Goal: Information Seeking & Learning: Find specific fact

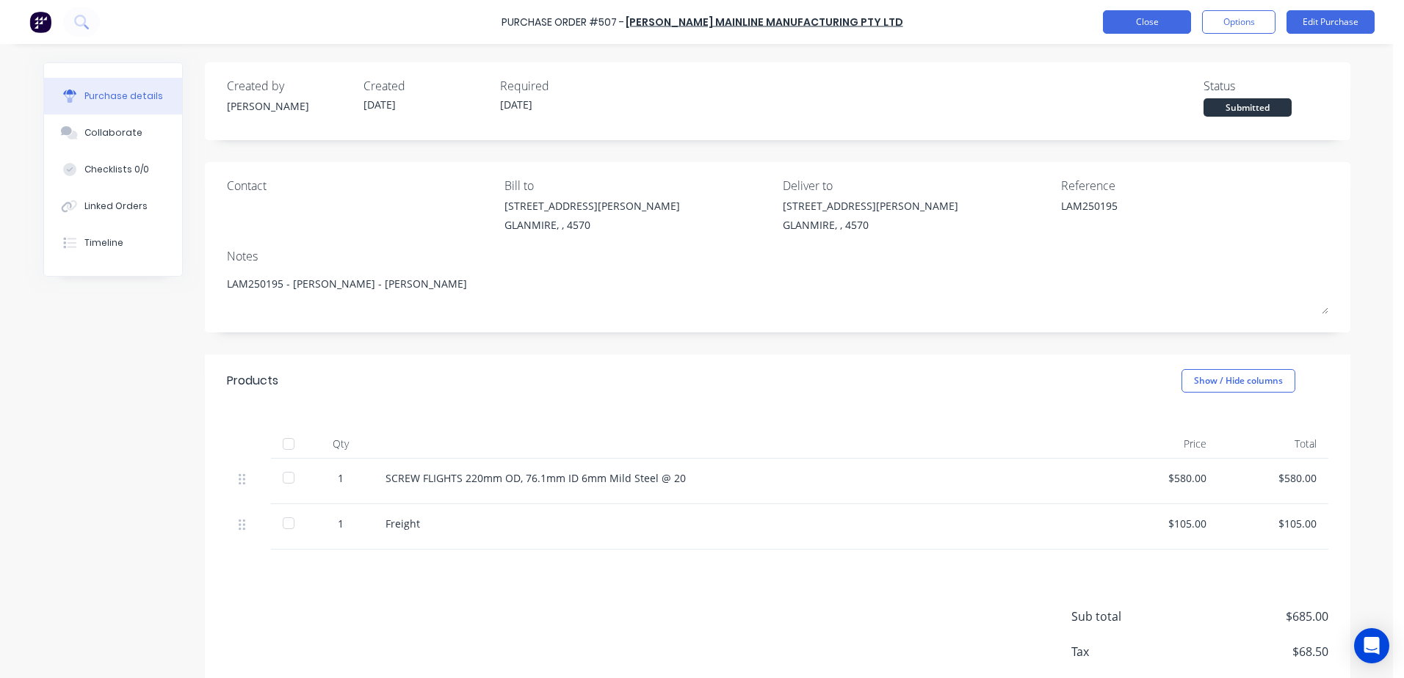
click at [1135, 22] on button "Close" at bounding box center [1147, 21] width 88 height 23
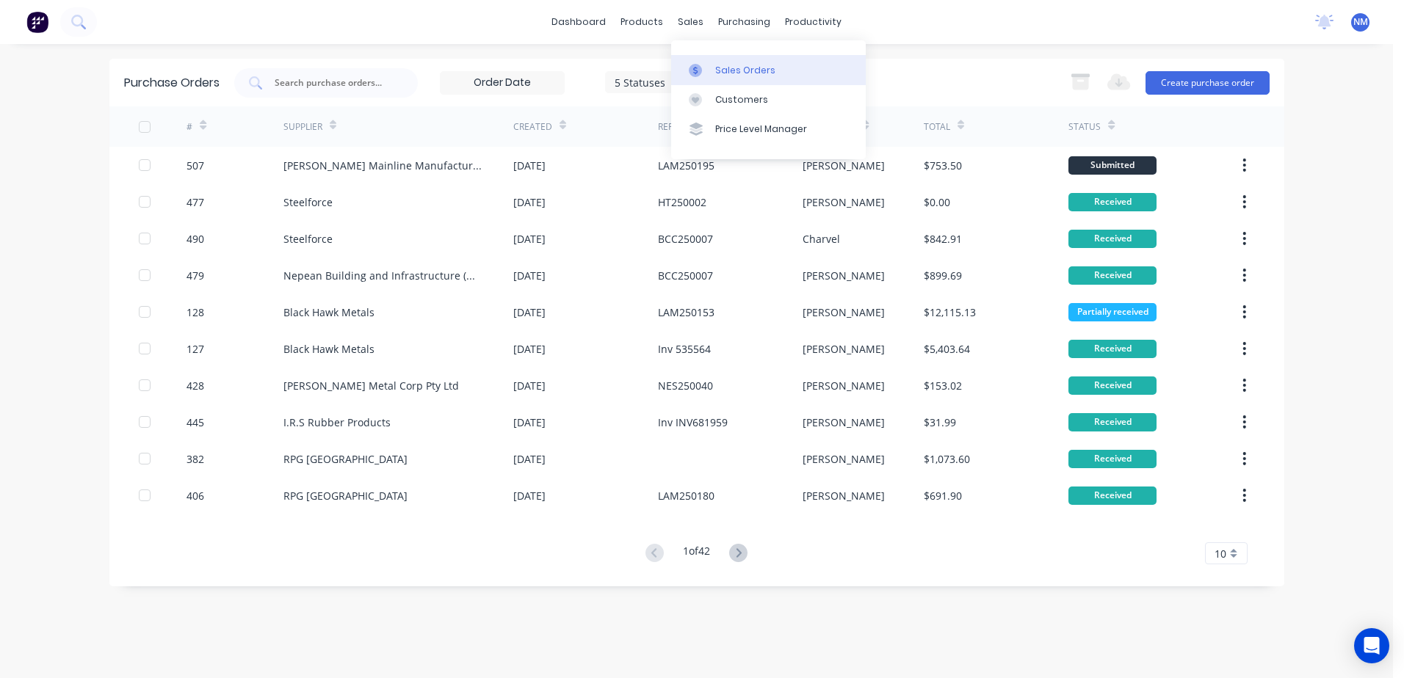
click at [715, 73] on div "Sales Orders" at bounding box center [745, 70] width 60 height 13
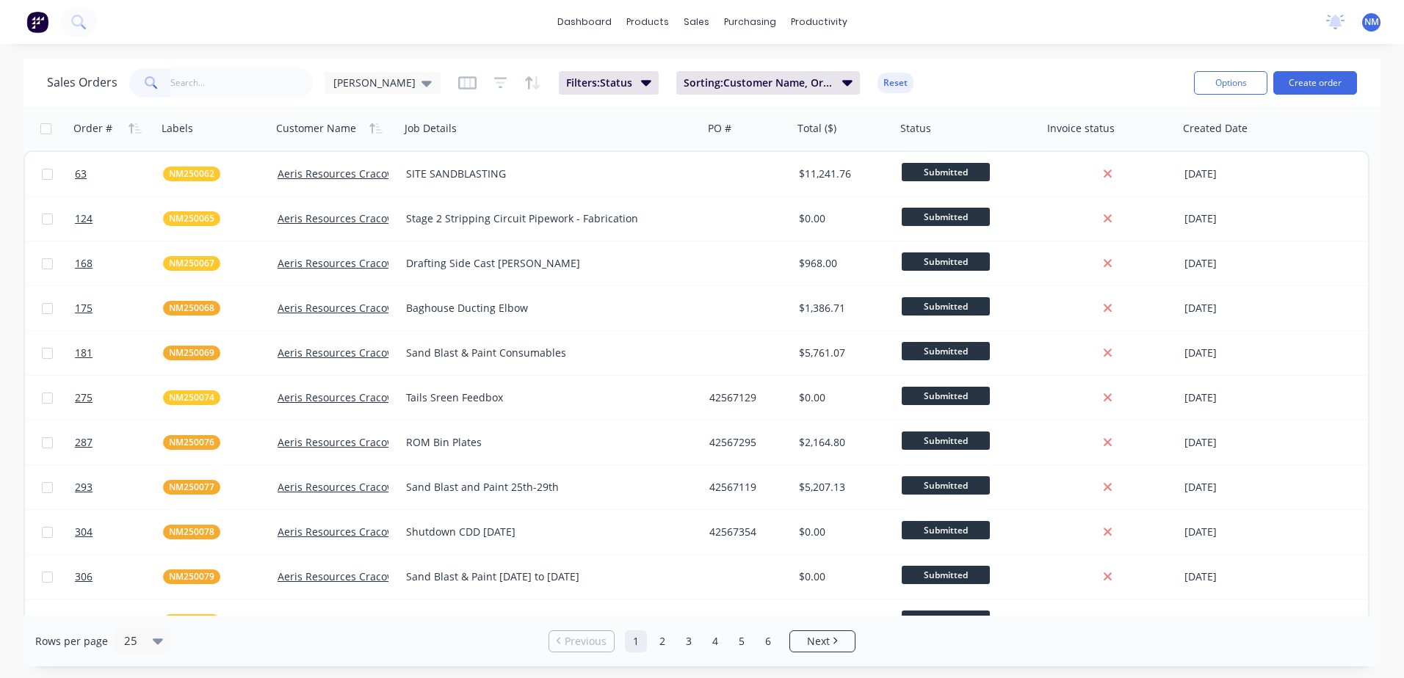
click at [212, 82] on input "text" at bounding box center [241, 82] width 143 height 29
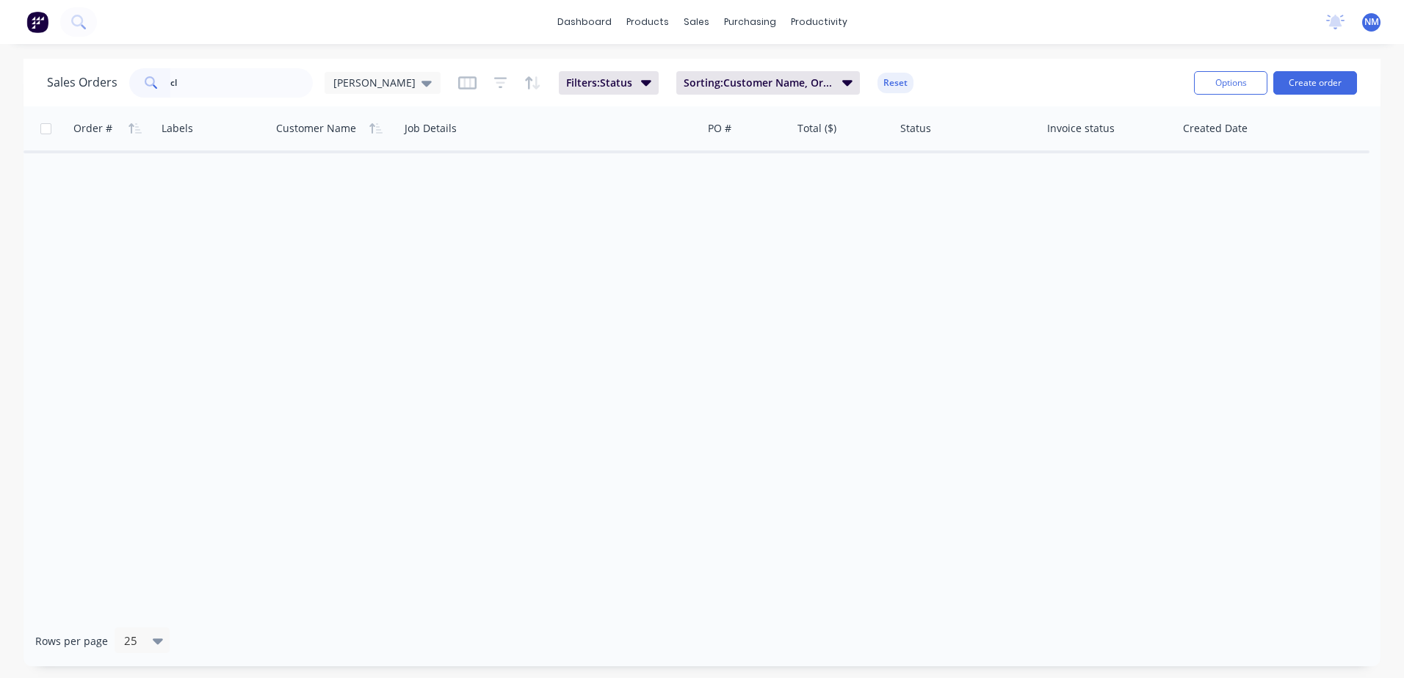
type input "c"
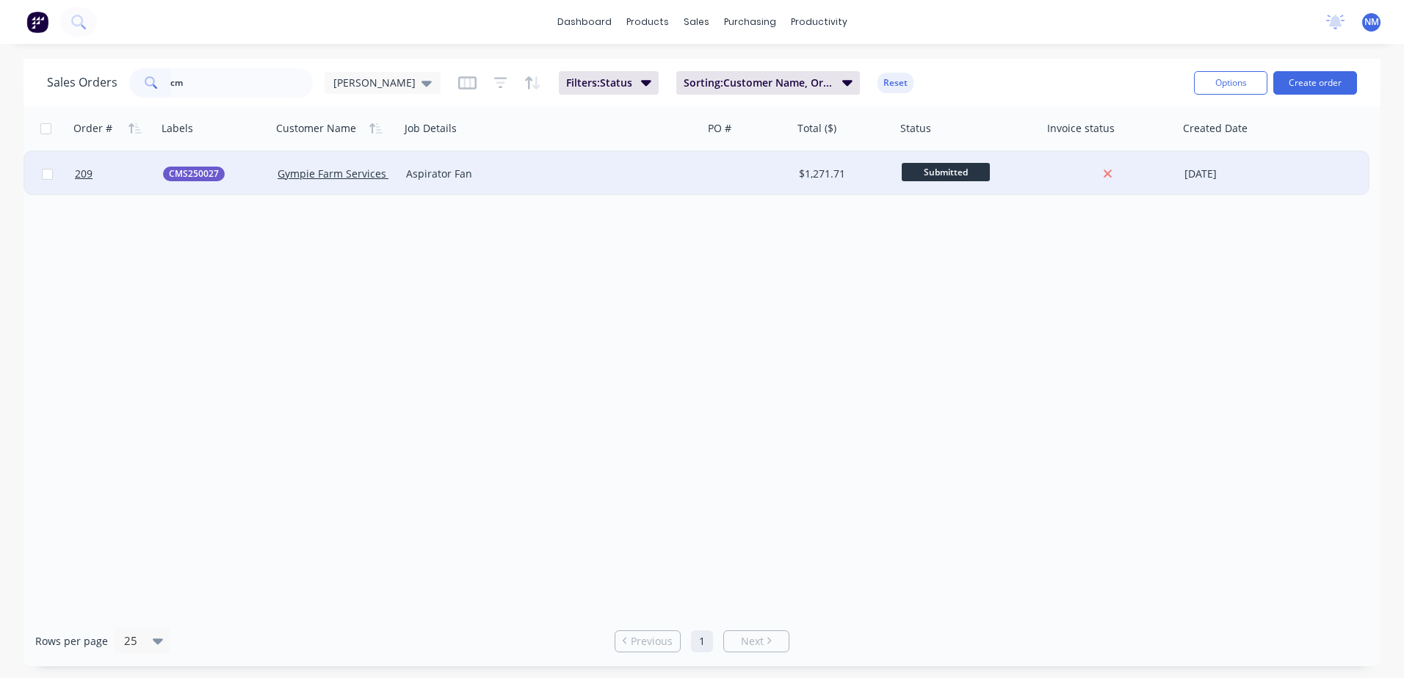
type input "cm"
click at [571, 168] on div "Aspirator Fan" at bounding box center [544, 174] width 277 height 15
click at [748, 299] on div "Order # Labels Customer Name Job Details PO # Total ($) Status Invoice status C…" at bounding box center [701, 360] width 1357 height 509
click at [769, 181] on div at bounding box center [748, 174] width 90 height 44
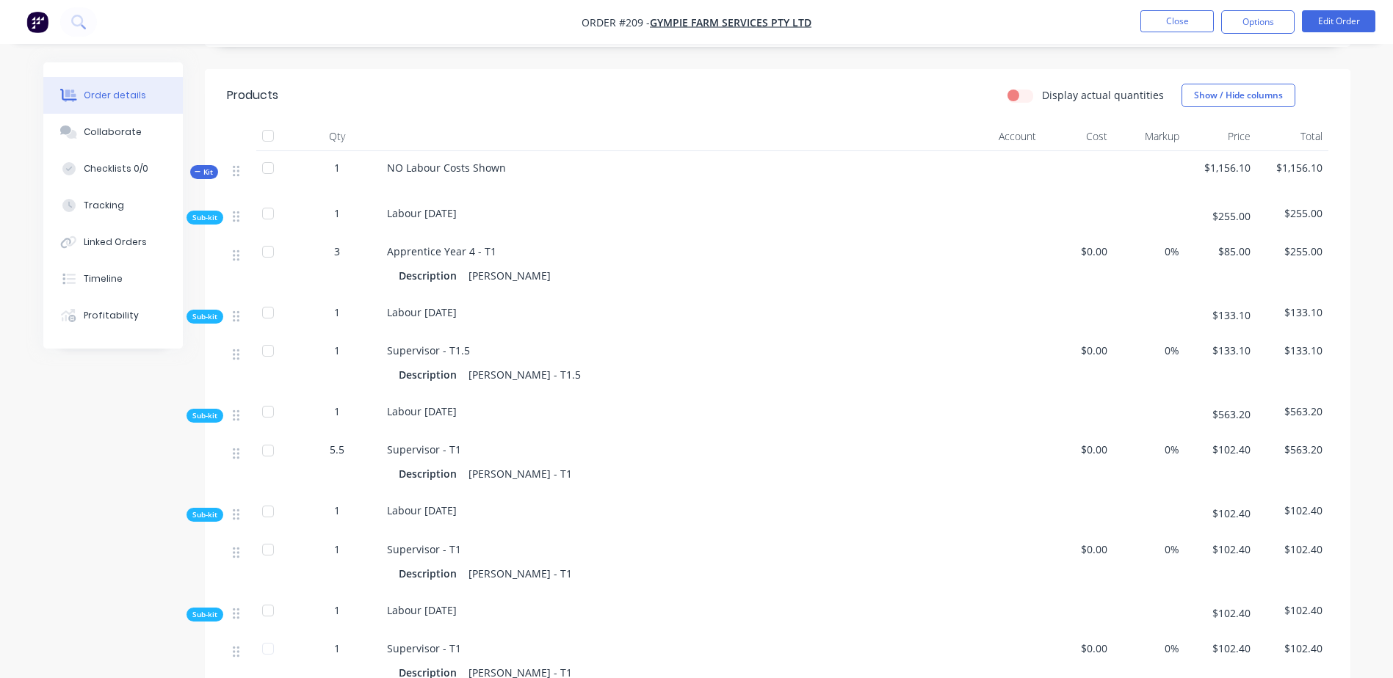
scroll to position [294, 0]
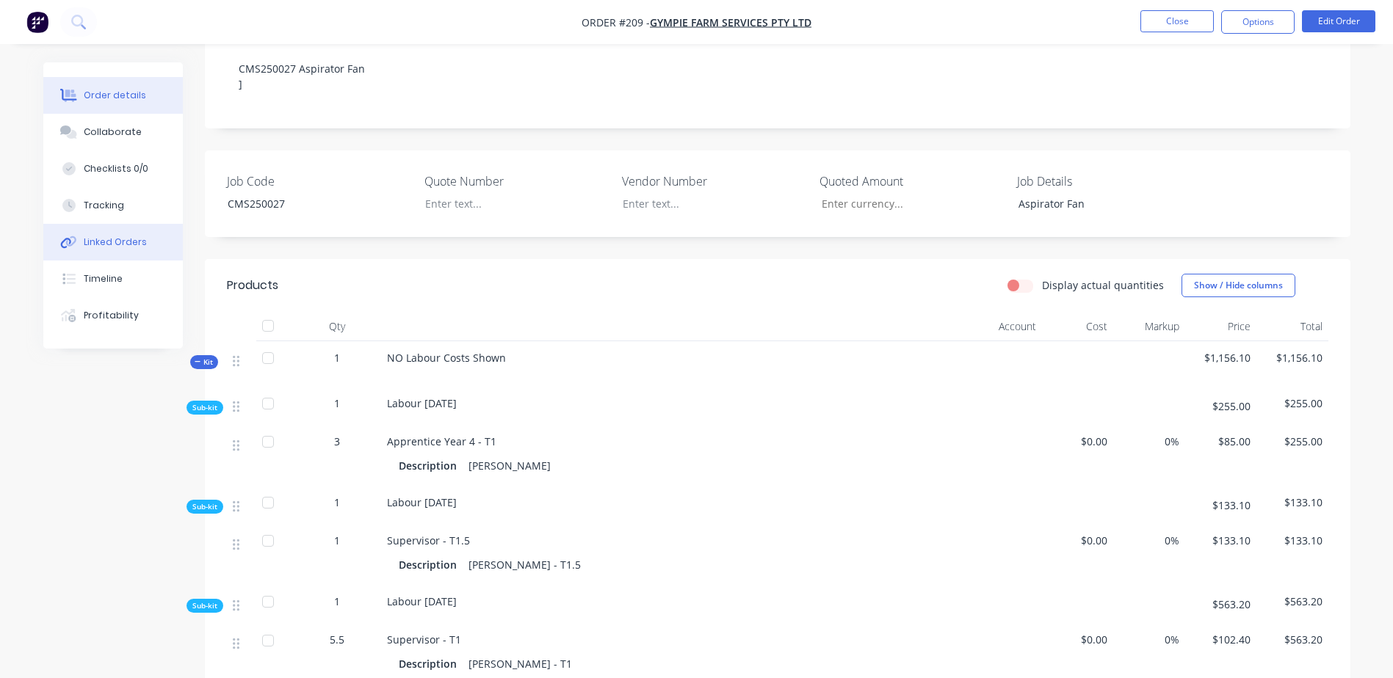
click at [139, 248] on div "Linked Orders" at bounding box center [115, 242] width 63 height 13
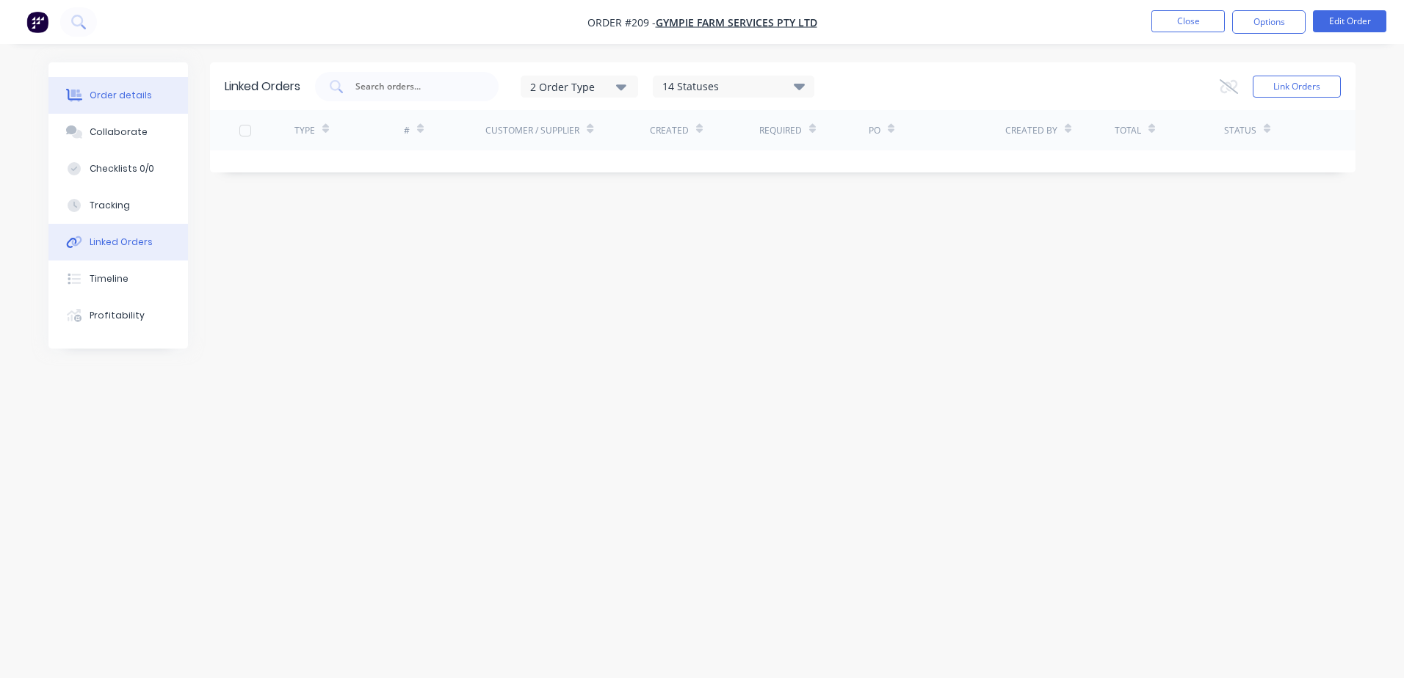
click at [121, 98] on div "Order details" at bounding box center [121, 95] width 62 height 13
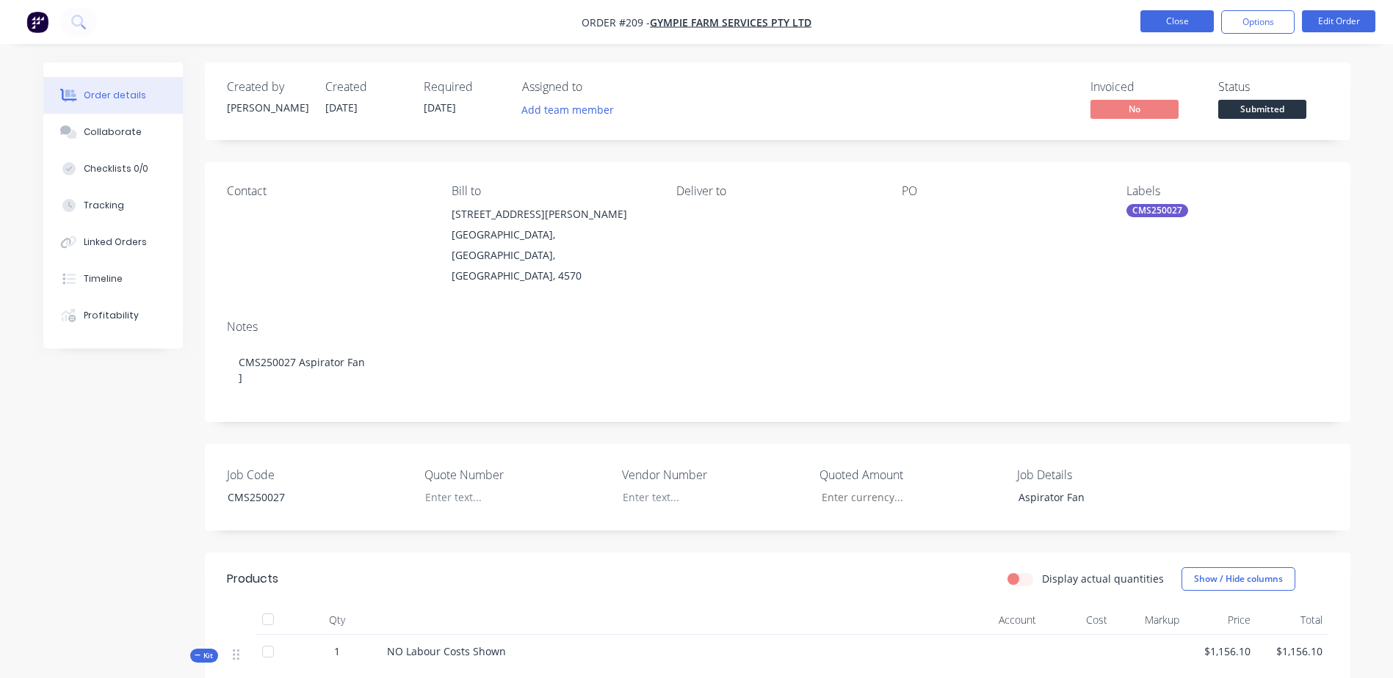
click at [1156, 26] on button "Close" at bounding box center [1176, 21] width 73 height 22
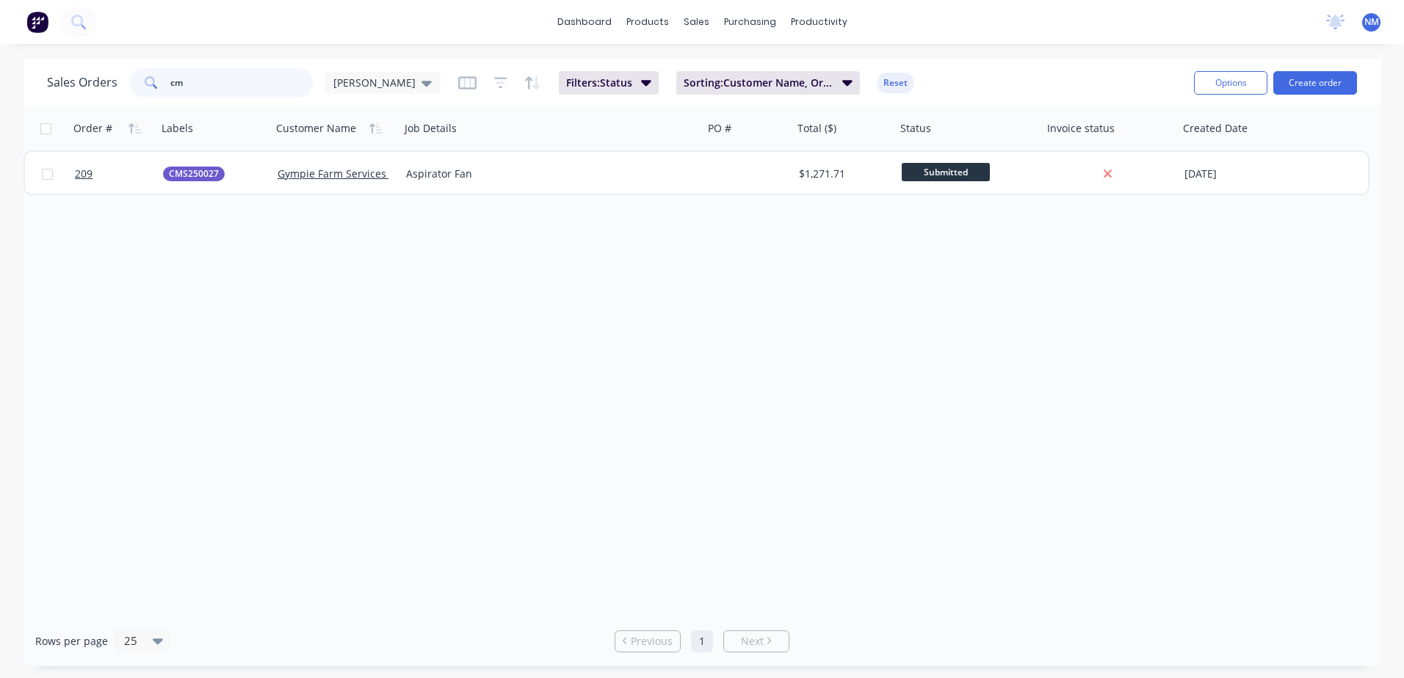
click at [194, 83] on input "cm" at bounding box center [241, 82] width 143 height 29
click at [739, 72] on div "Sales Orders" at bounding box center [750, 70] width 60 height 13
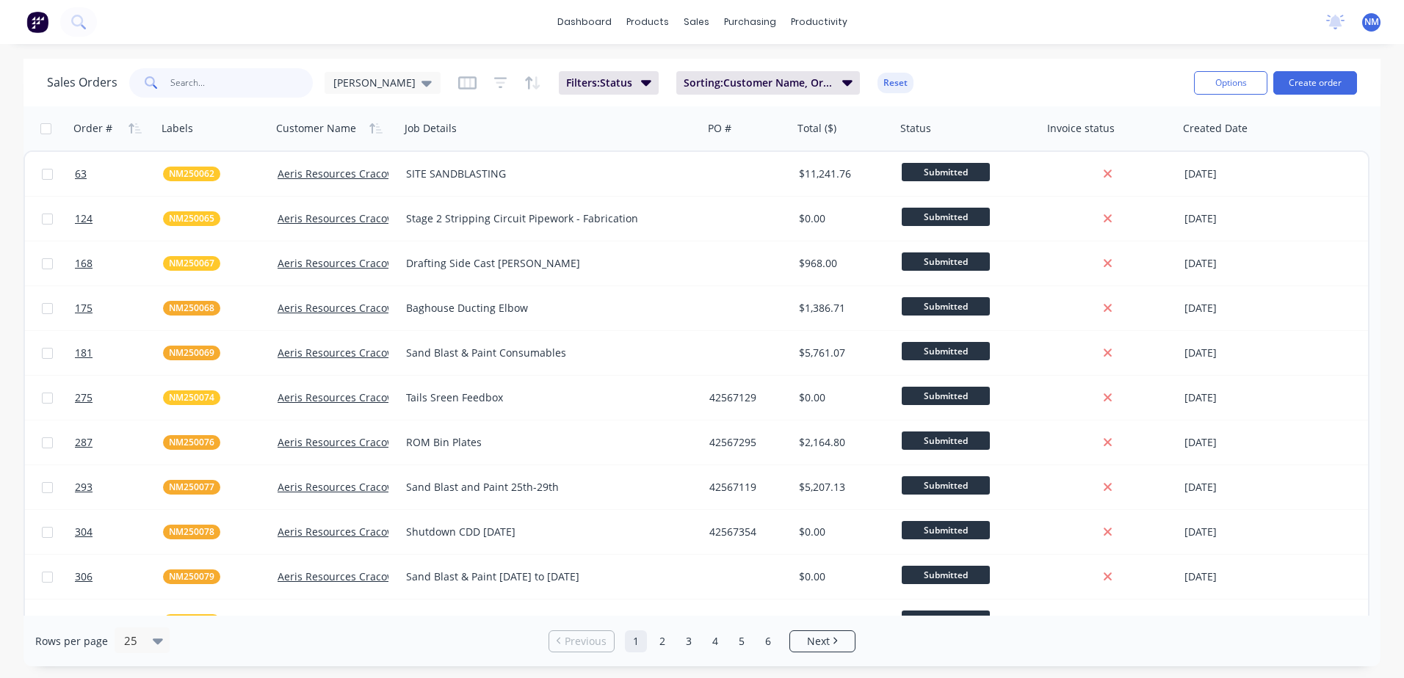
click at [192, 83] on input "text" at bounding box center [241, 82] width 143 height 29
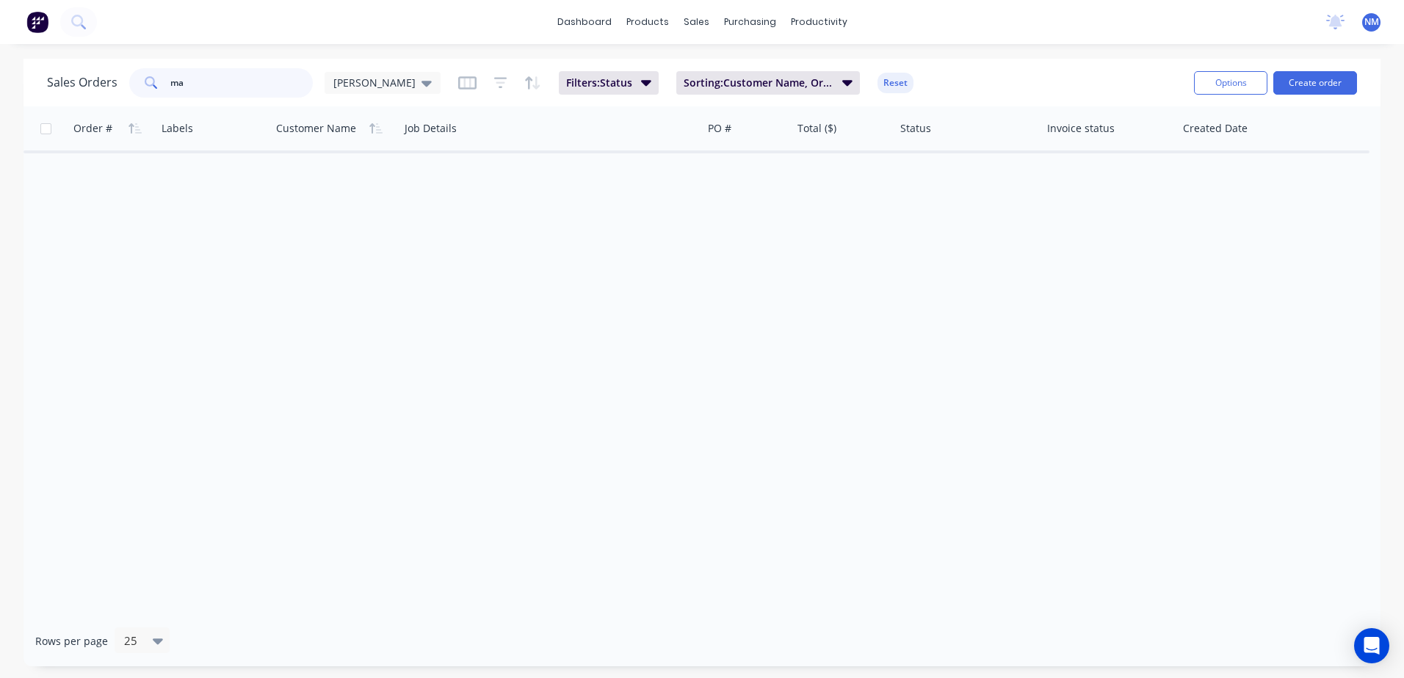
type input "m"
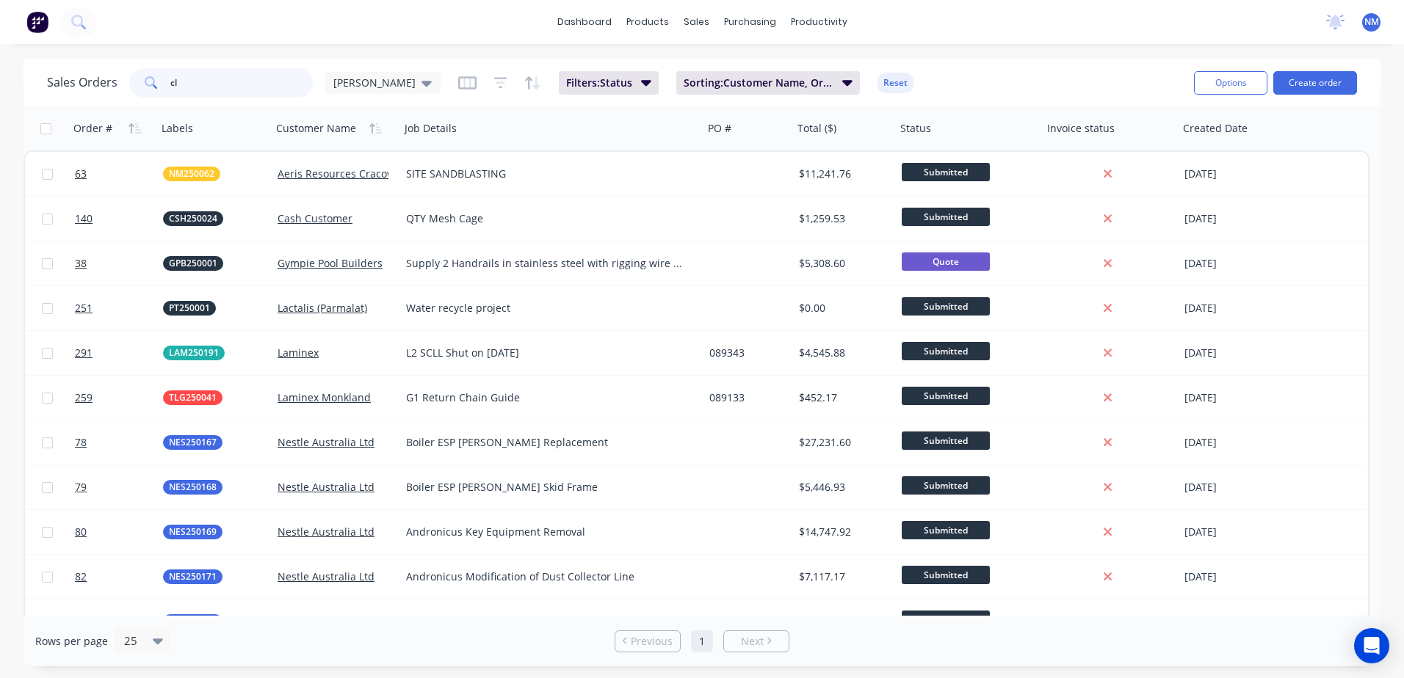
click at [219, 83] on input "cl" at bounding box center [241, 82] width 143 height 29
type input "c"
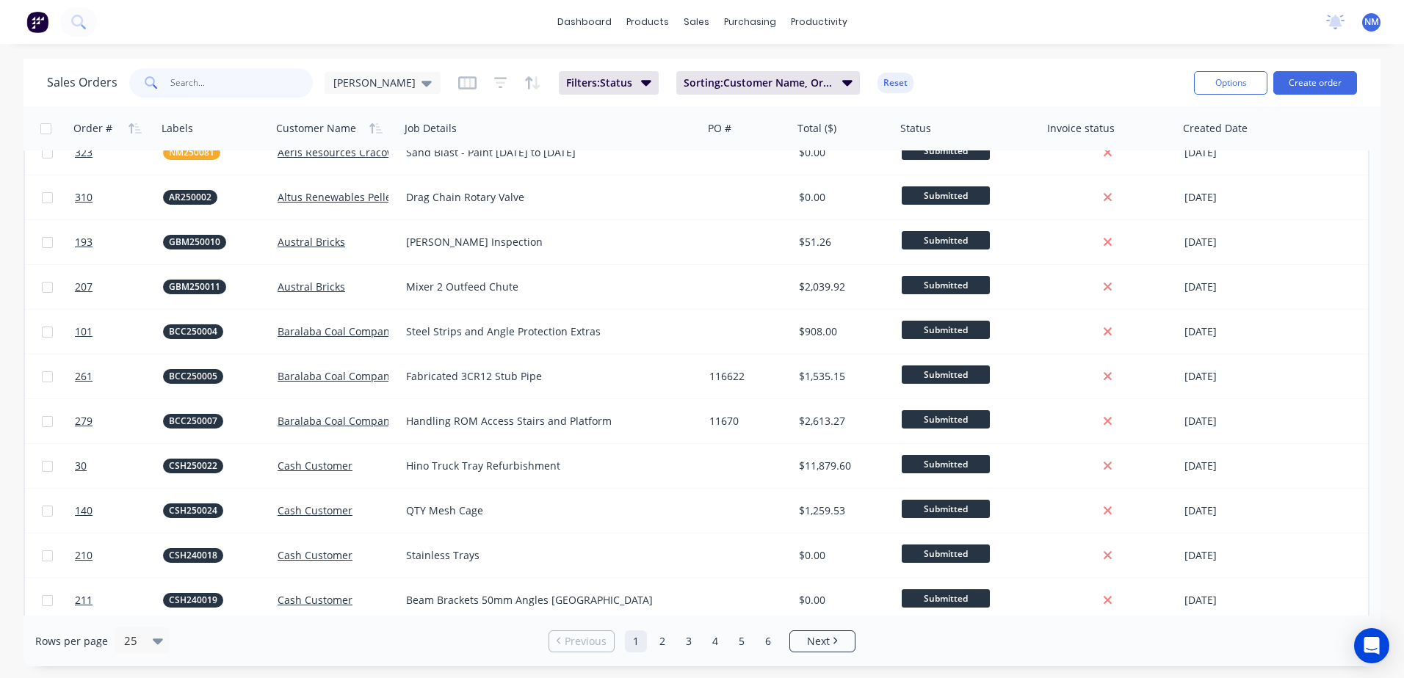
scroll to position [654, 0]
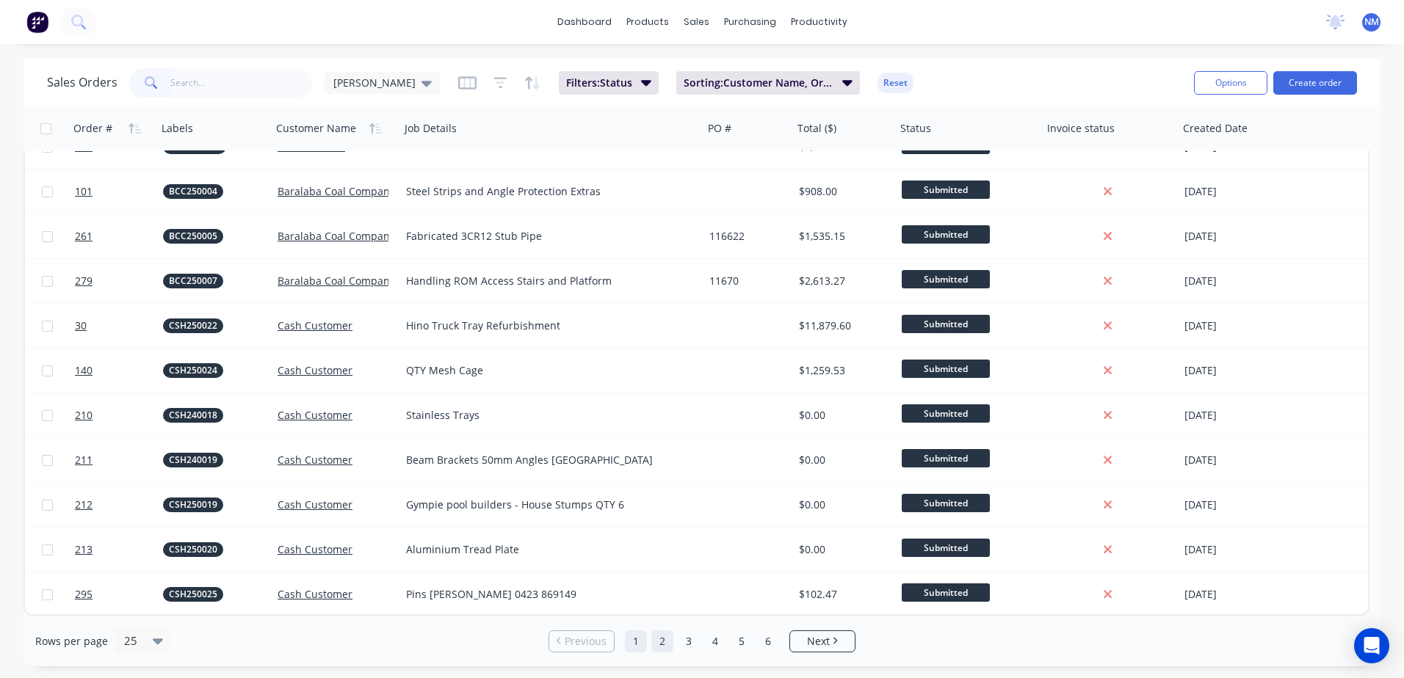
click at [661, 642] on link "2" at bounding box center [662, 642] width 22 height 22
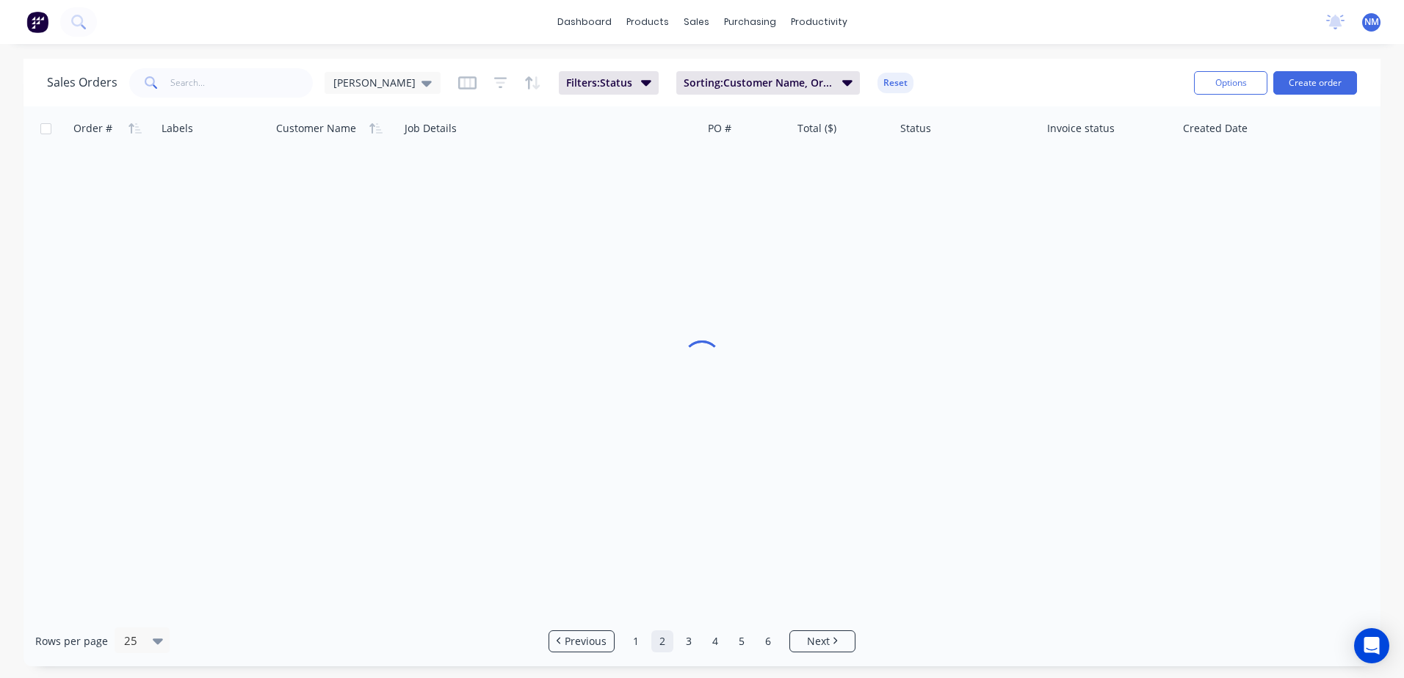
scroll to position [0, 0]
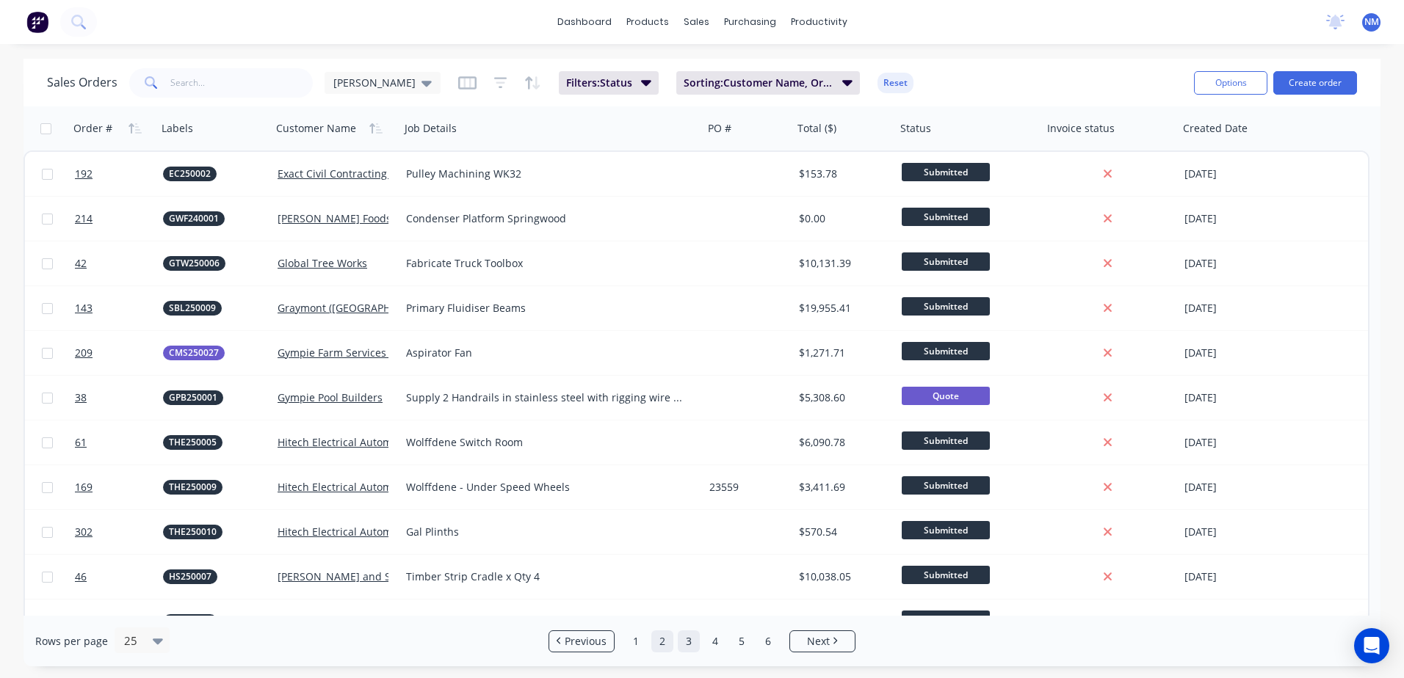
click at [689, 642] on link "3" at bounding box center [689, 642] width 22 height 22
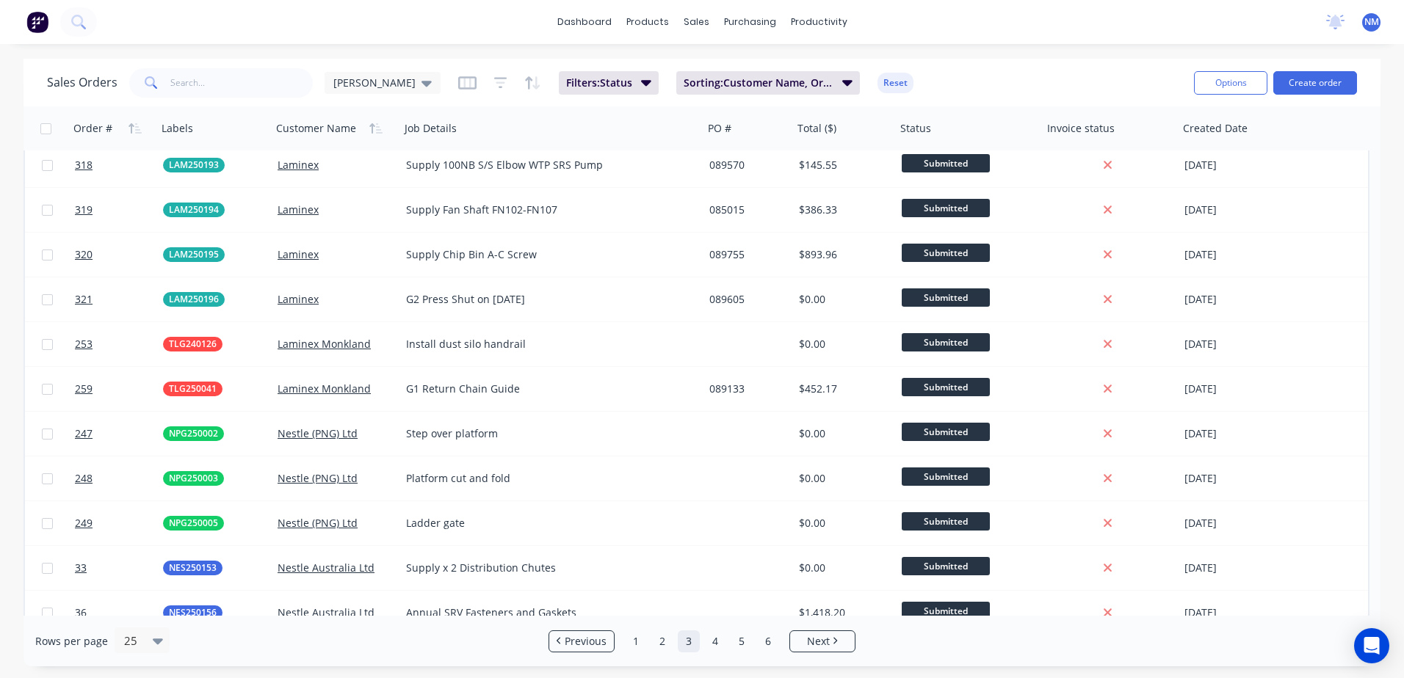
scroll to position [654, 0]
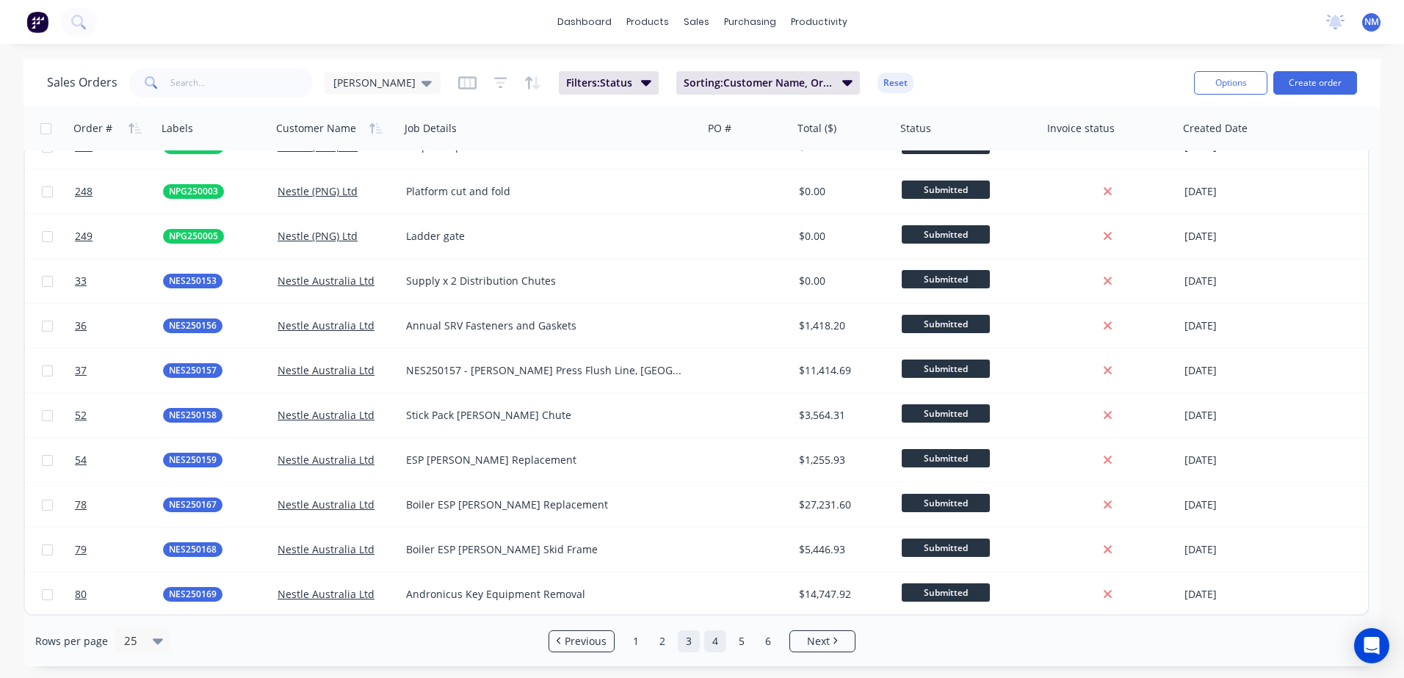
click at [711, 642] on link "4" at bounding box center [715, 642] width 22 height 22
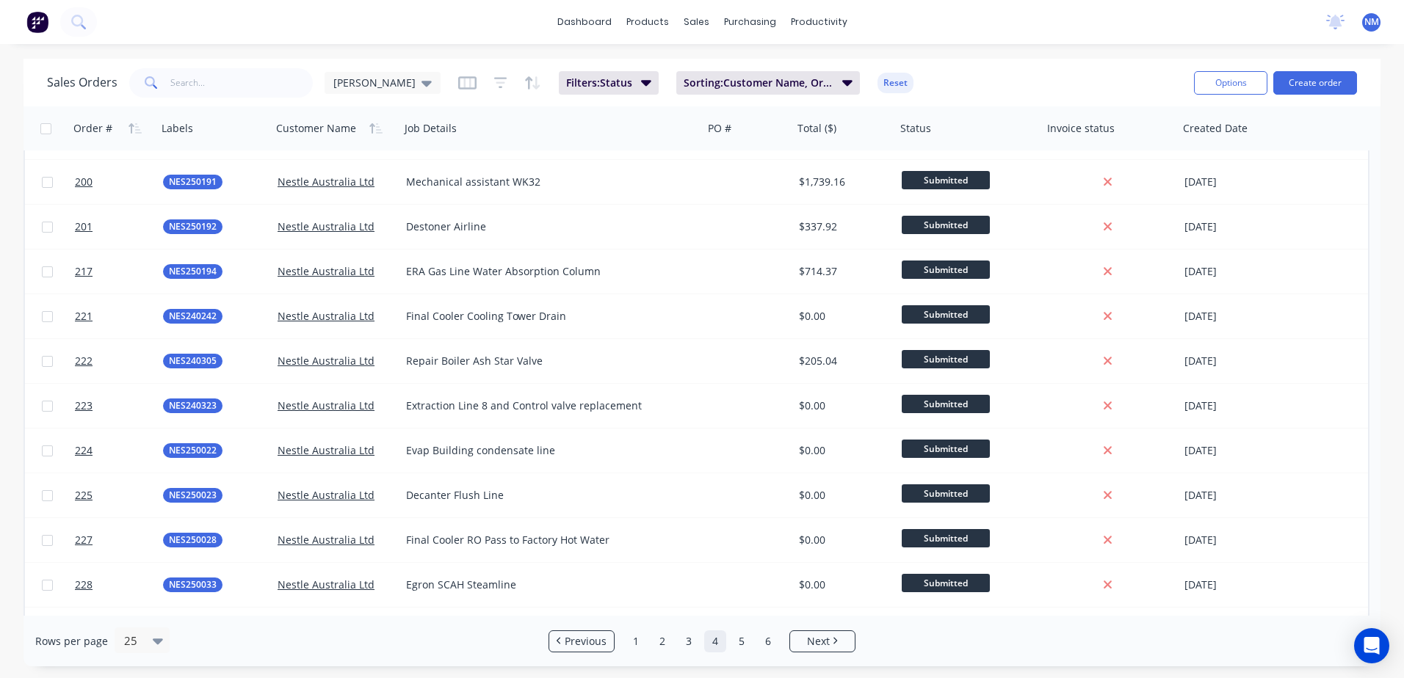
scroll to position [440, 0]
click at [740, 640] on link "5" at bounding box center [741, 642] width 22 height 22
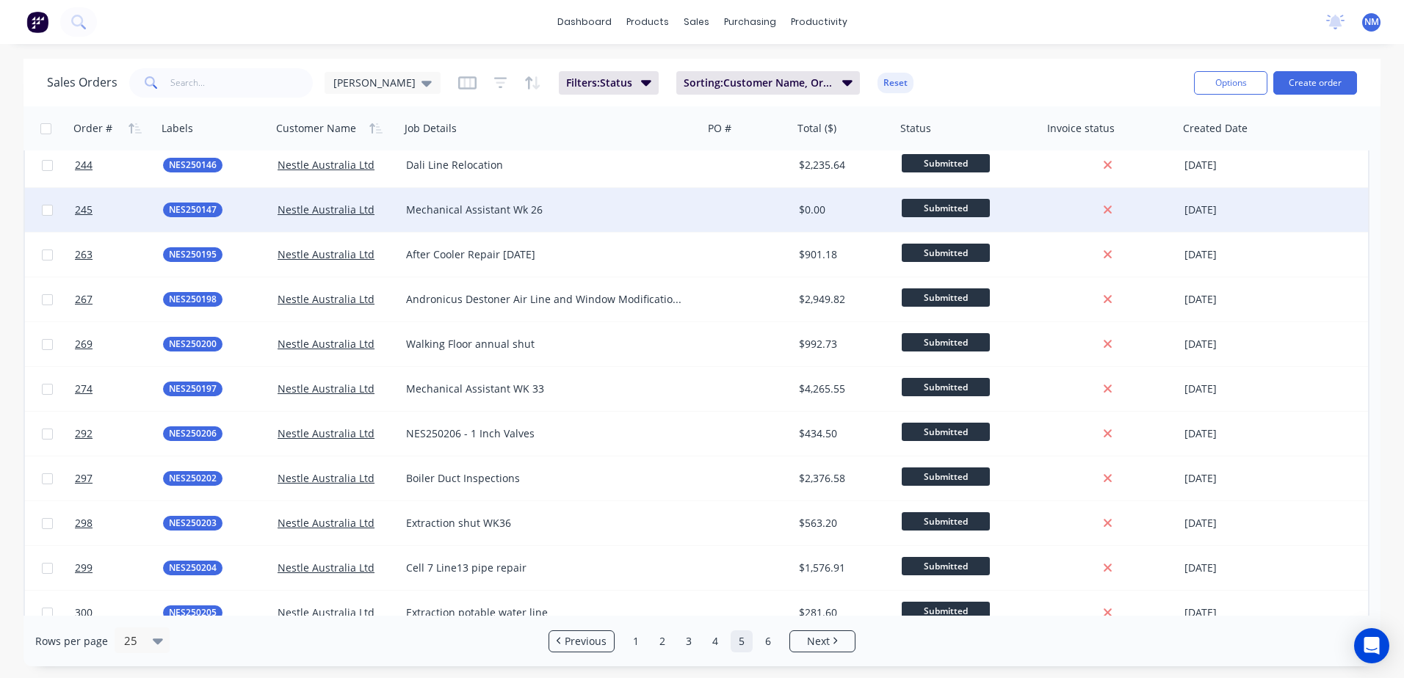
scroll to position [654, 0]
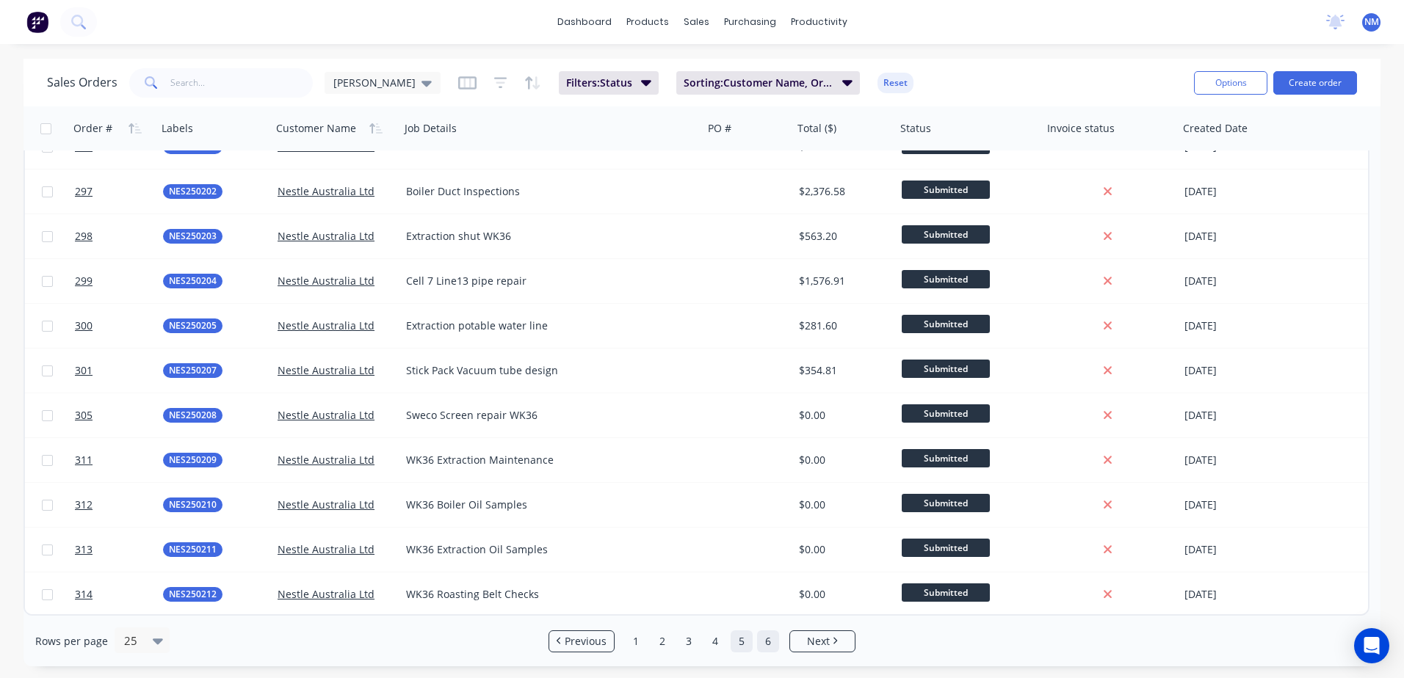
click at [771, 641] on link "6" at bounding box center [768, 642] width 22 height 22
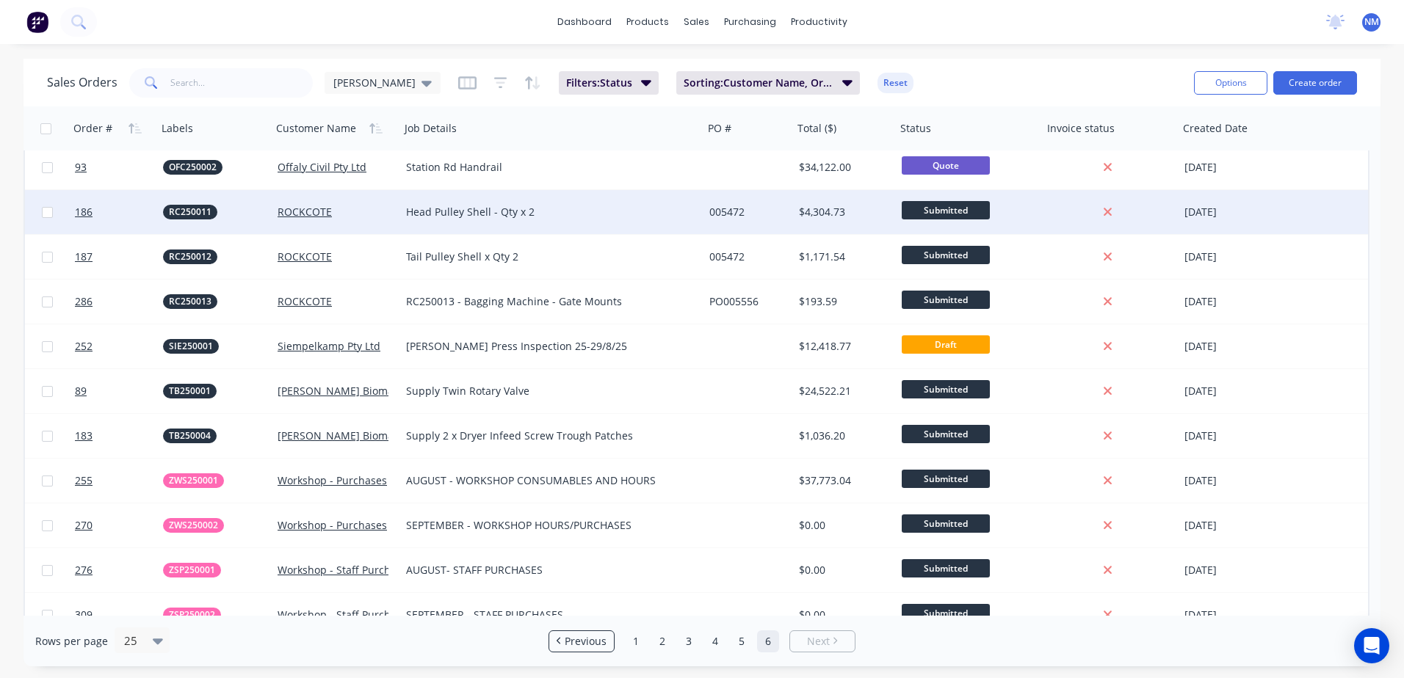
scroll to position [206, 0]
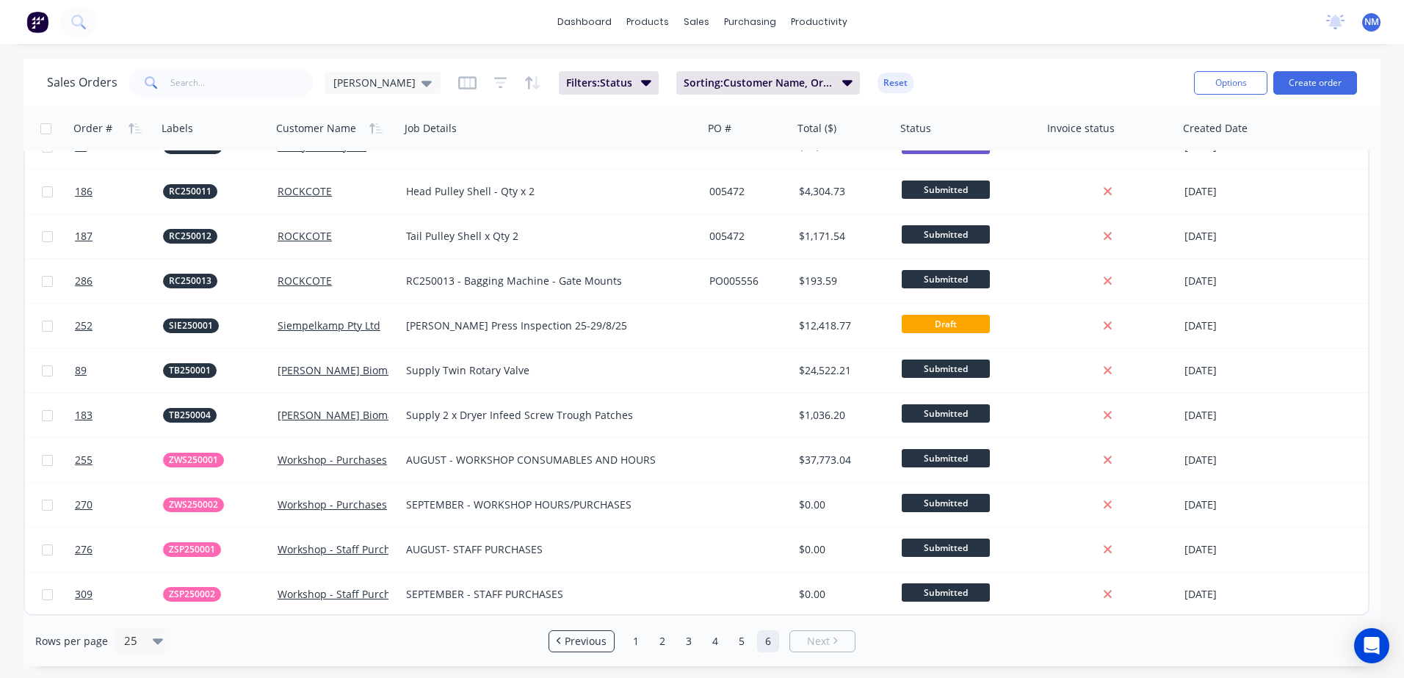
click at [769, 639] on link "6" at bounding box center [768, 642] width 22 height 22
click at [205, 91] on input "text" at bounding box center [241, 82] width 143 height 29
type input "cms"
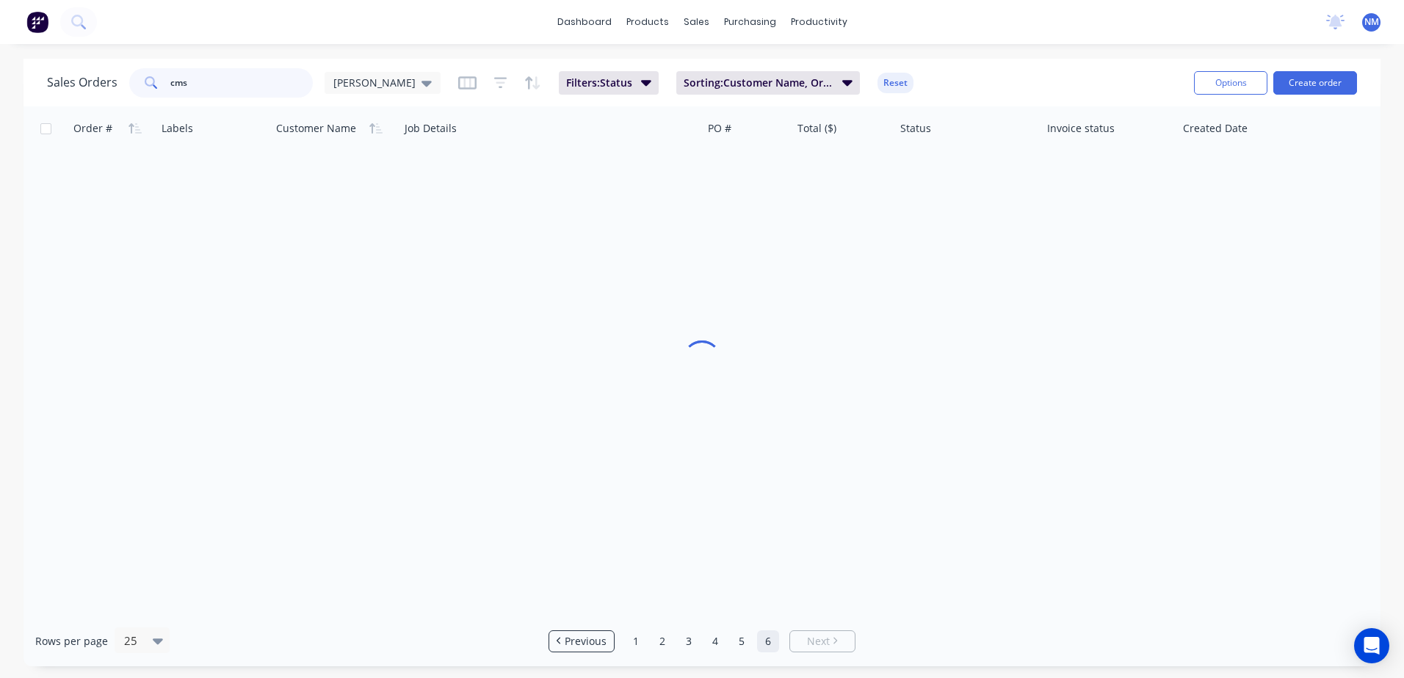
scroll to position [0, 0]
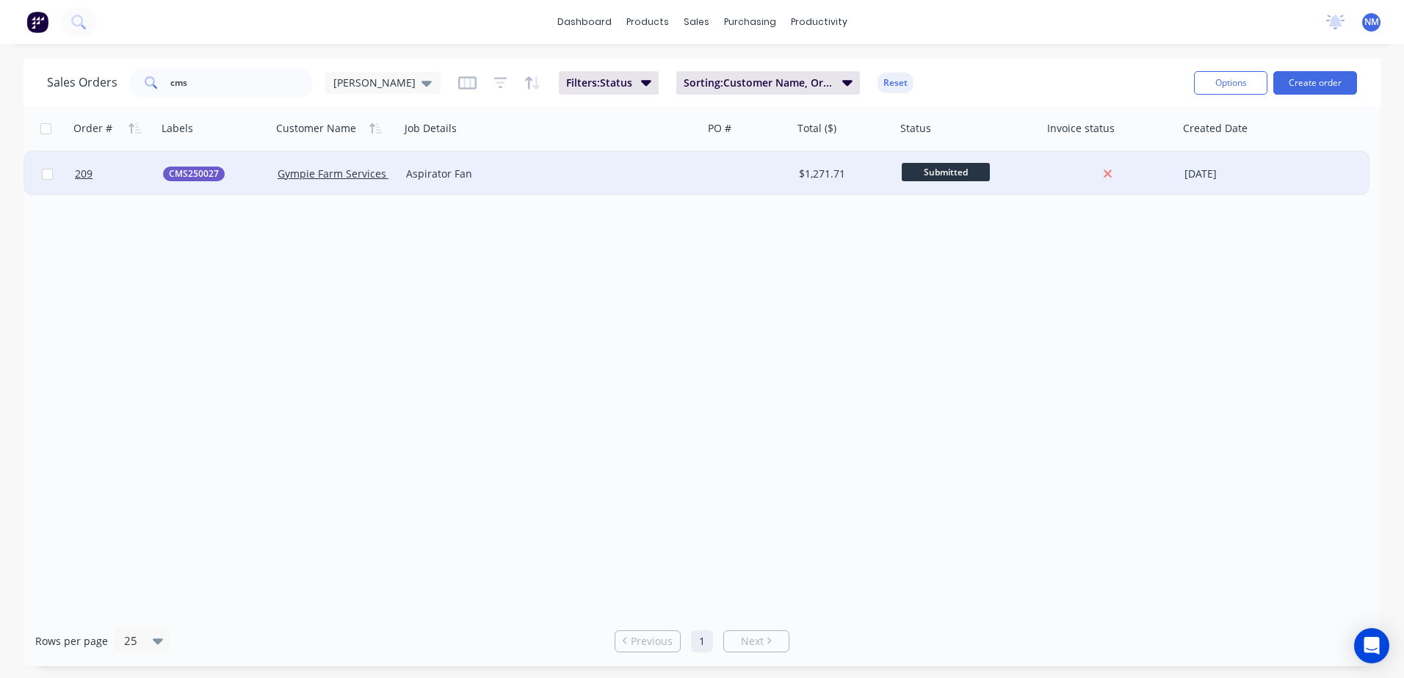
click at [736, 168] on div at bounding box center [748, 174] width 90 height 44
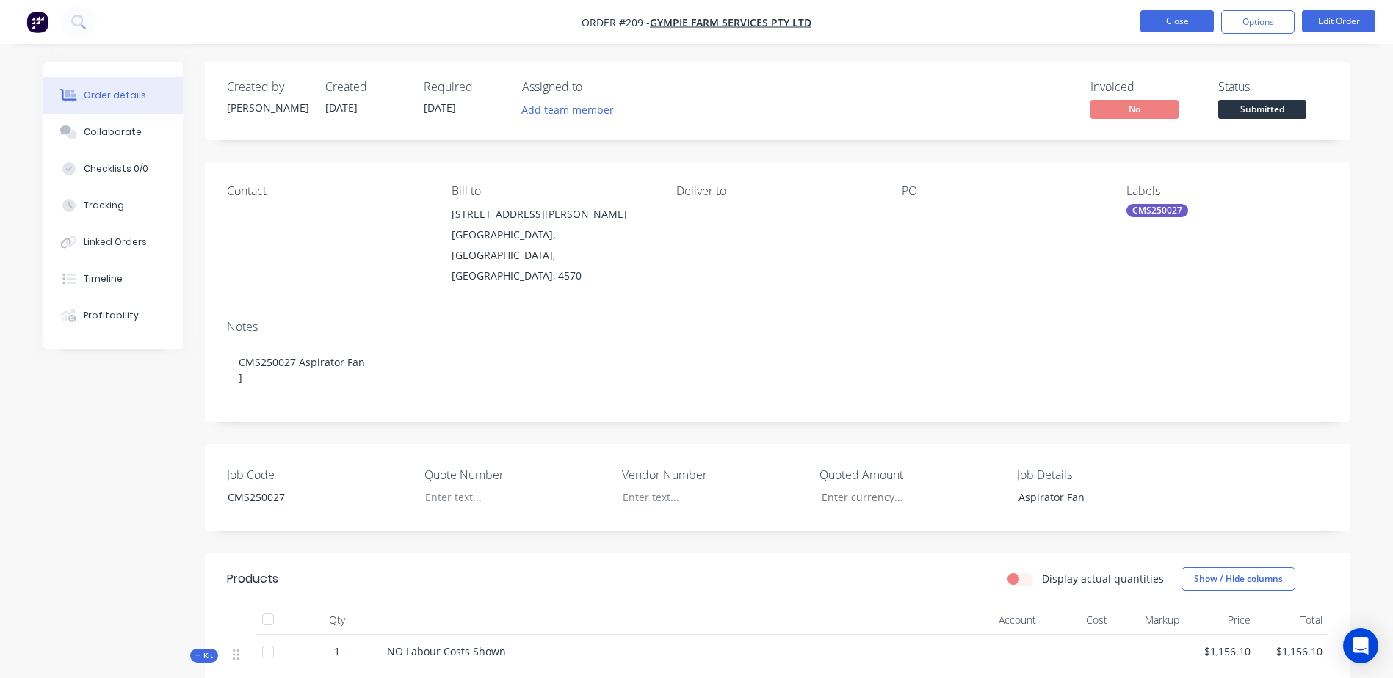
click at [1163, 20] on button "Close" at bounding box center [1176, 21] width 73 height 22
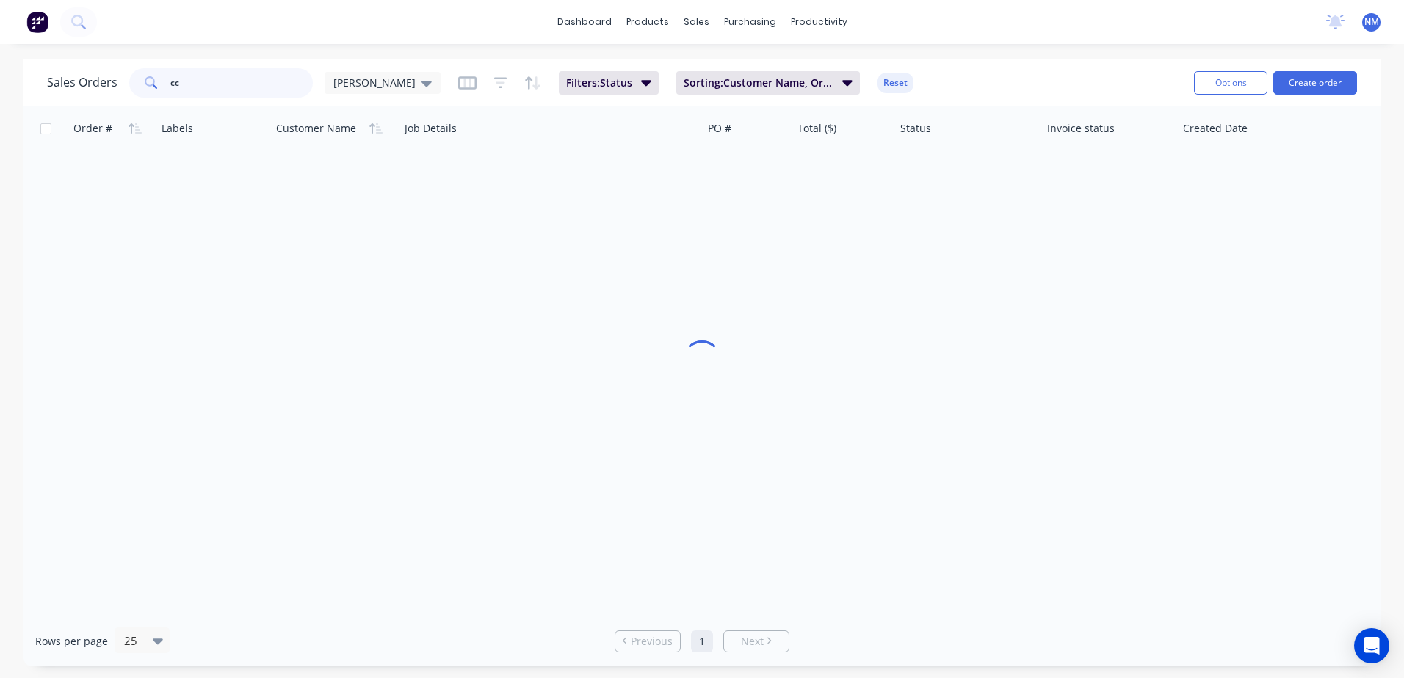
type input "c"
type input "cms"
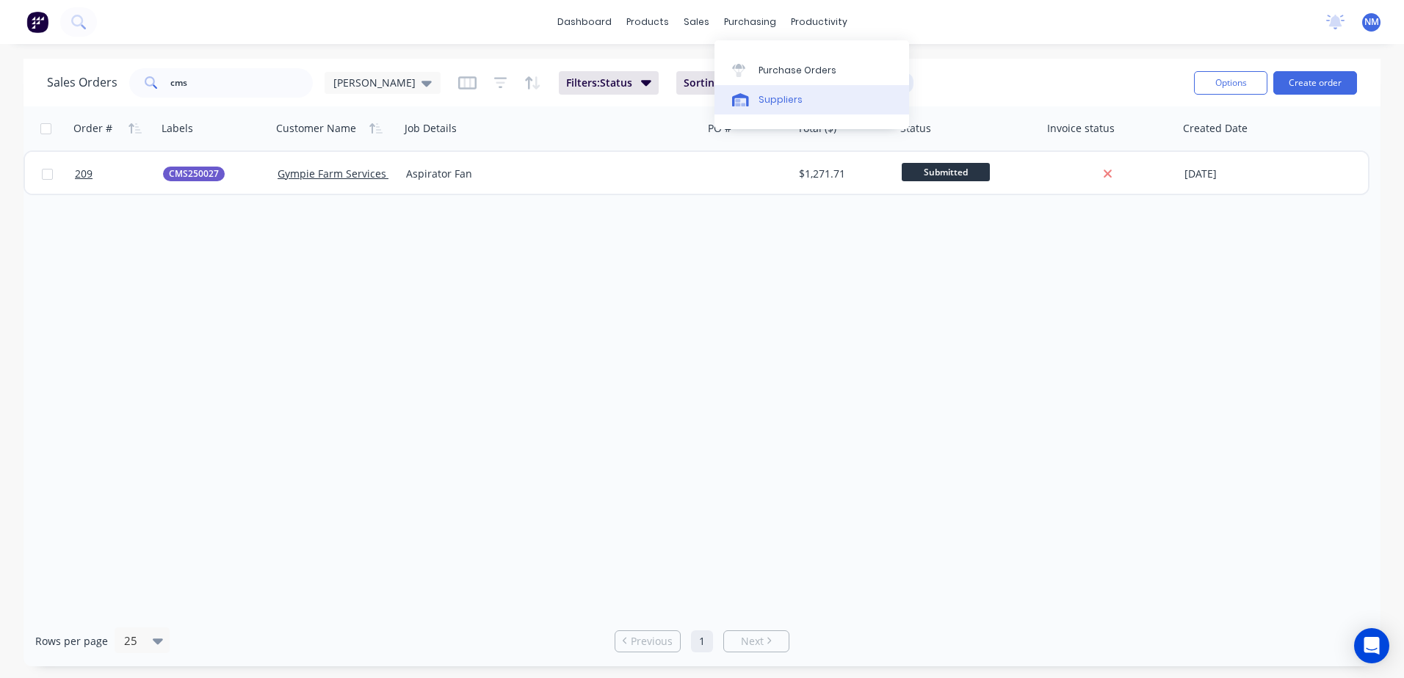
click at [793, 101] on div "Suppliers" at bounding box center [780, 99] width 44 height 13
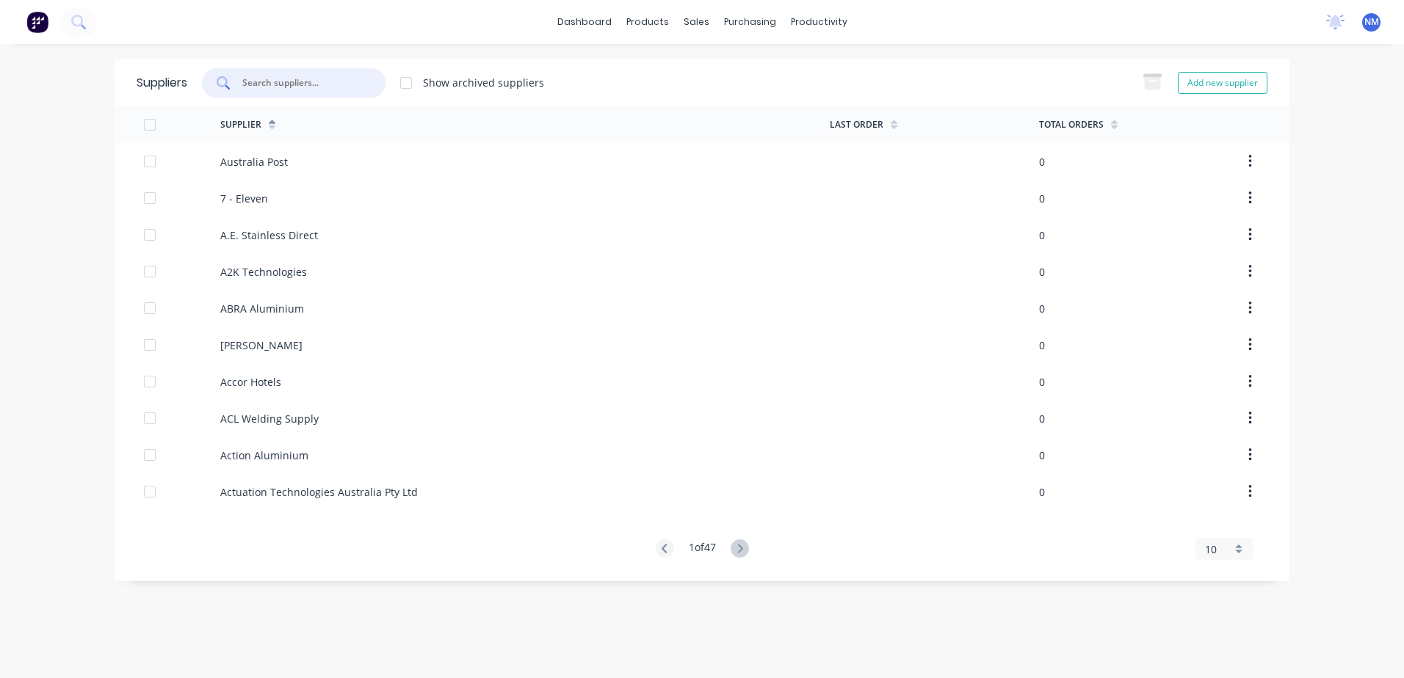
click at [308, 79] on input "text" at bounding box center [302, 83] width 122 height 15
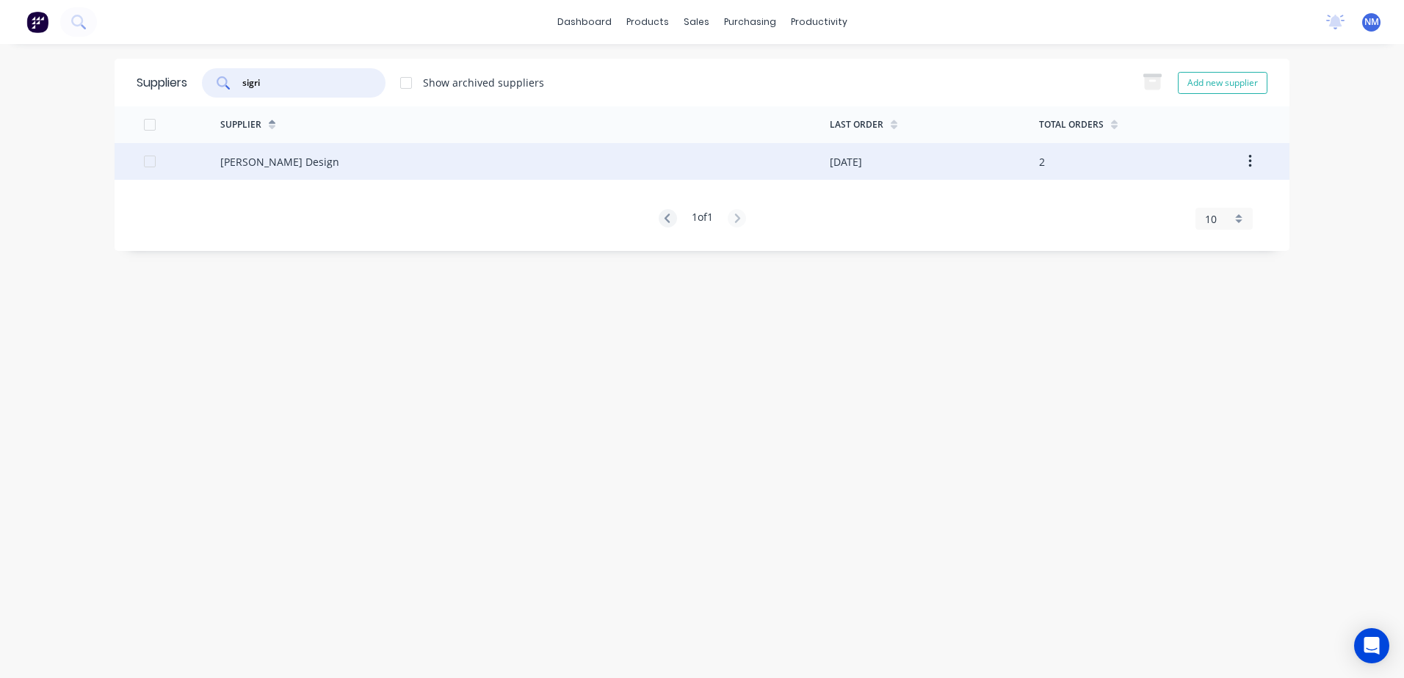
type input "sigri"
click at [496, 171] on div "Sigrist Design" at bounding box center [524, 161] width 609 height 37
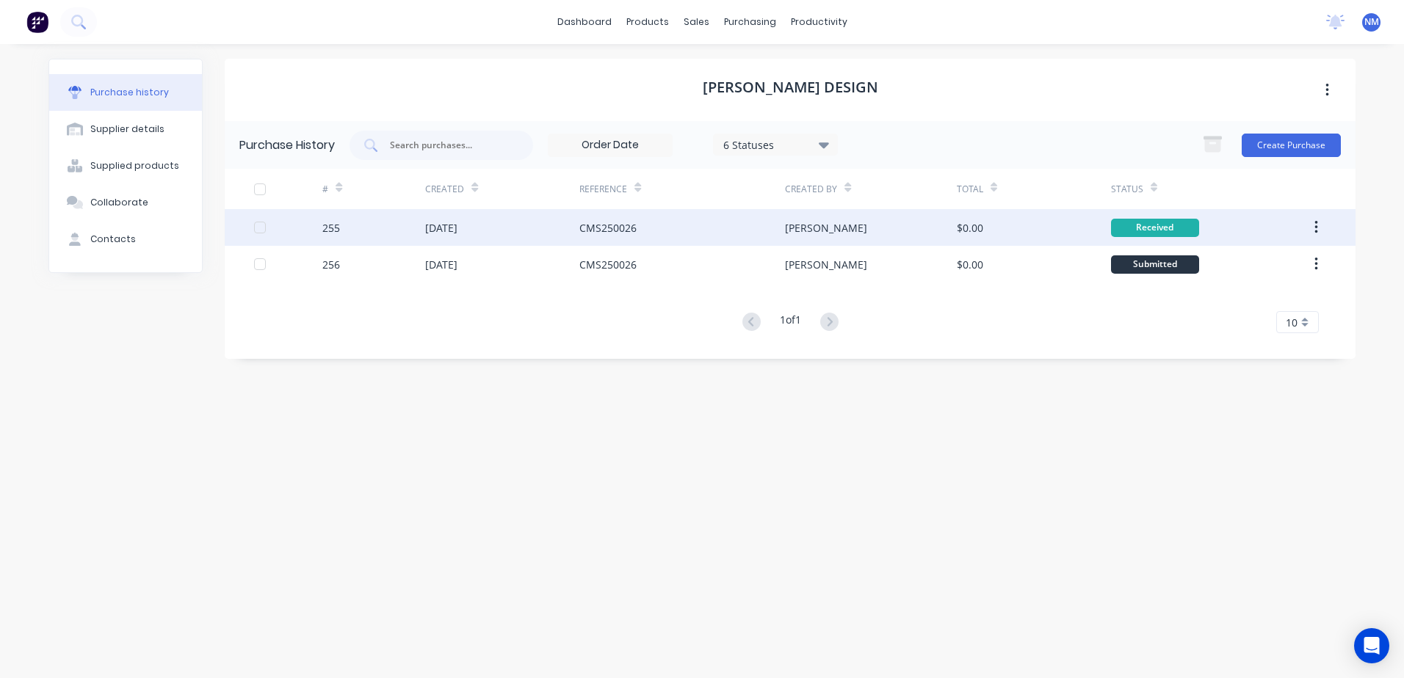
click at [760, 233] on div "CMS250026" at bounding box center [682, 227] width 206 height 37
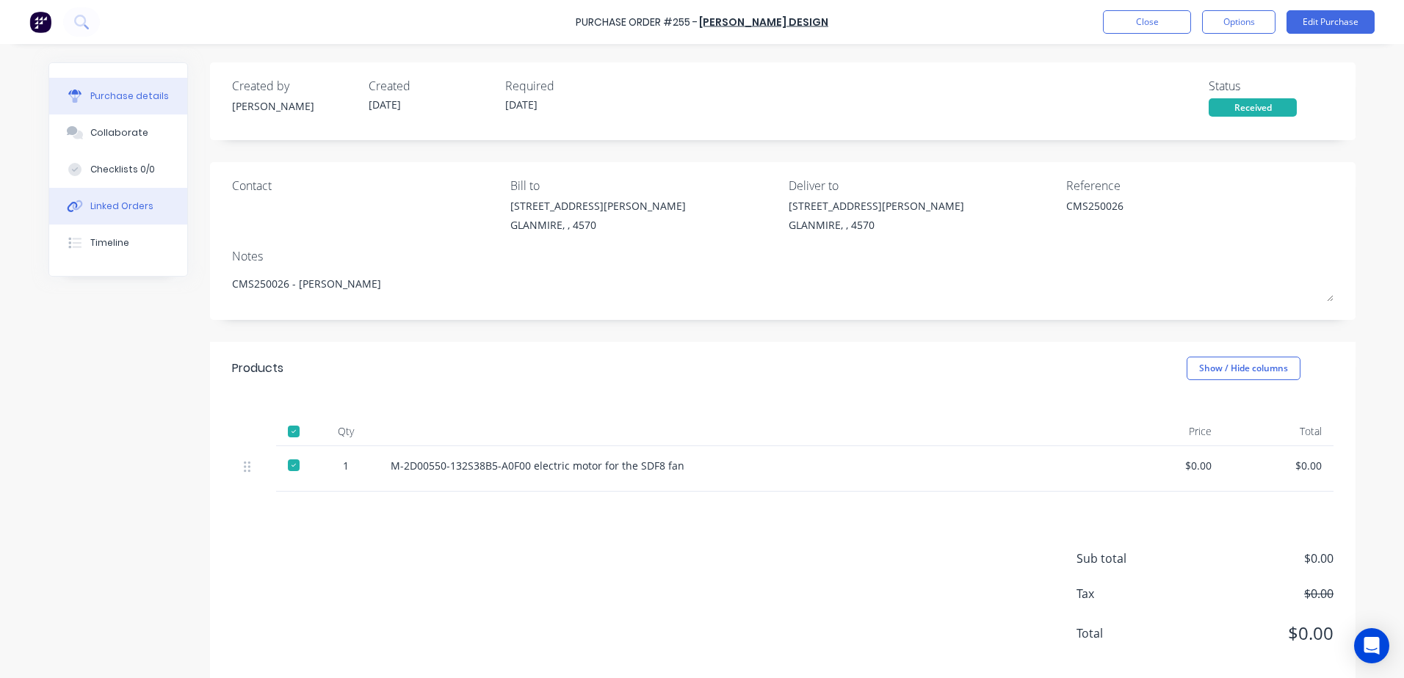
click at [111, 197] on button "Linked Orders" at bounding box center [118, 206] width 138 height 37
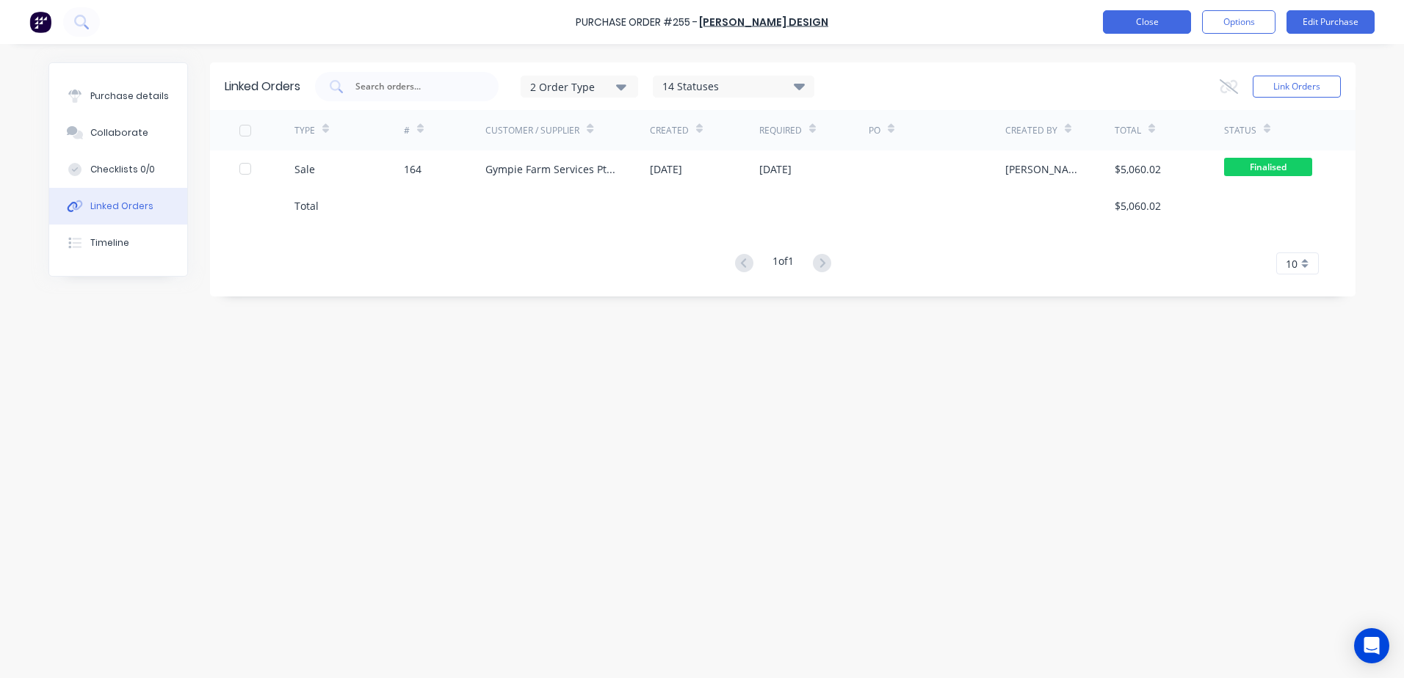
click at [1136, 32] on button "Close" at bounding box center [1147, 21] width 88 height 23
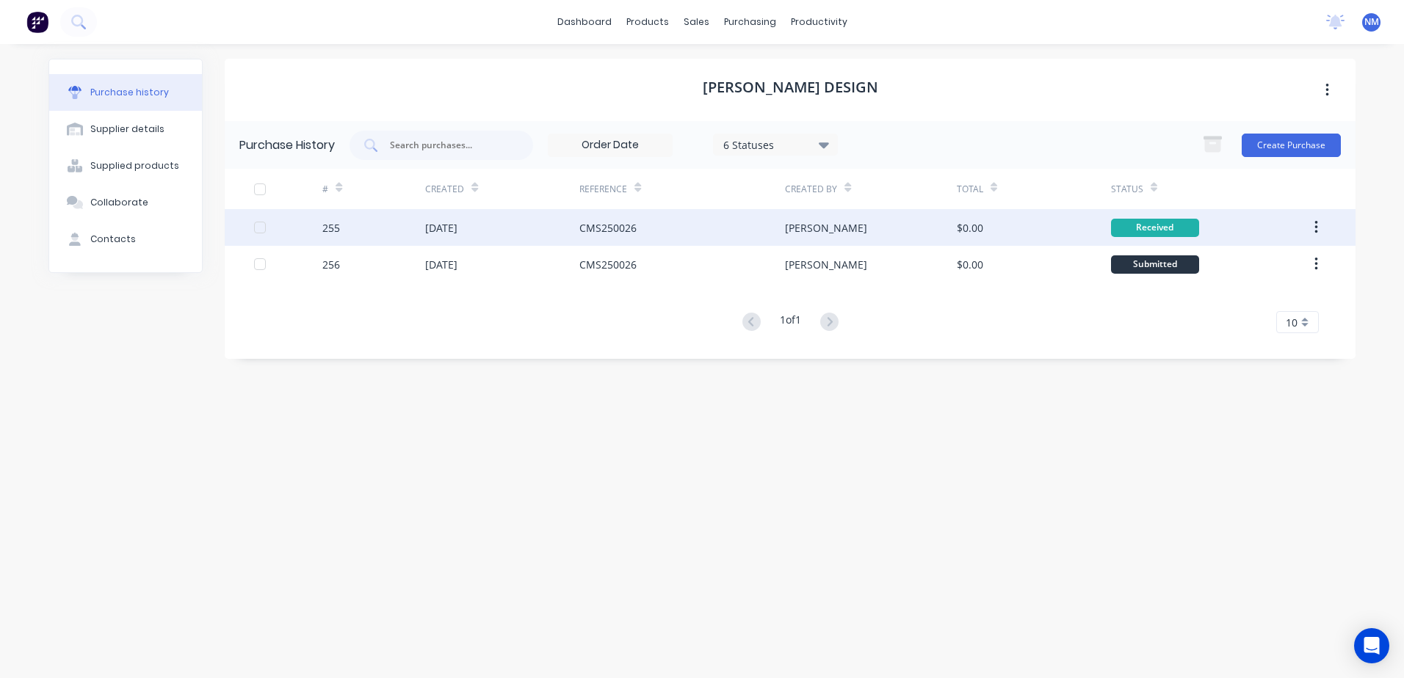
click at [688, 233] on div "CMS250026" at bounding box center [682, 227] width 206 height 37
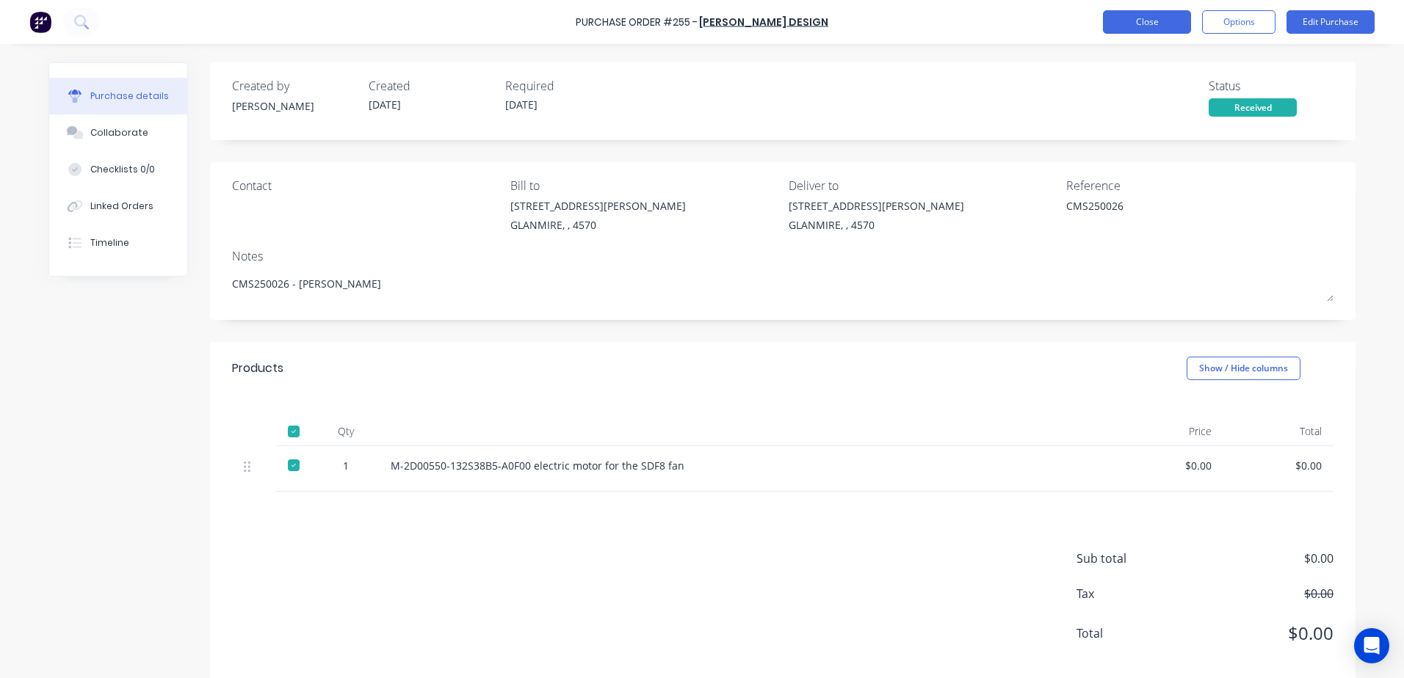
click at [1141, 22] on button "Close" at bounding box center [1147, 21] width 88 height 23
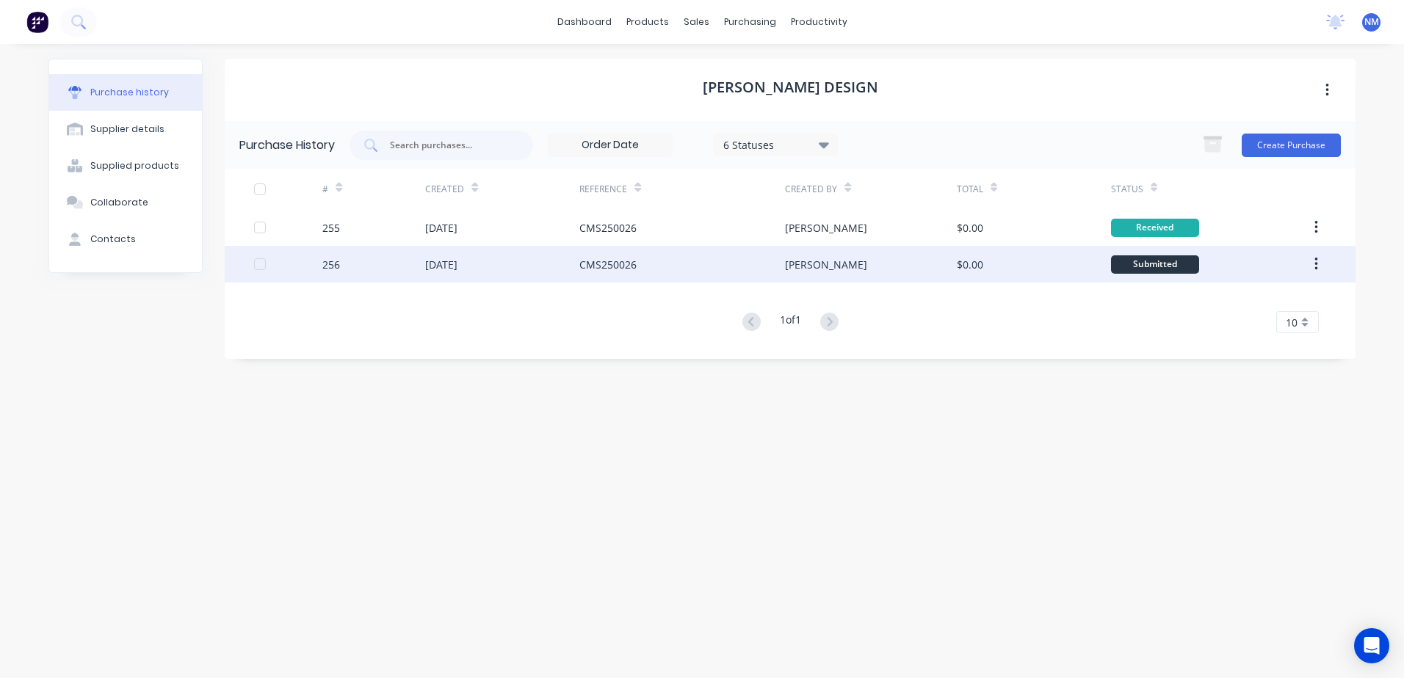
click at [651, 272] on div "CMS250026" at bounding box center [682, 264] width 206 height 37
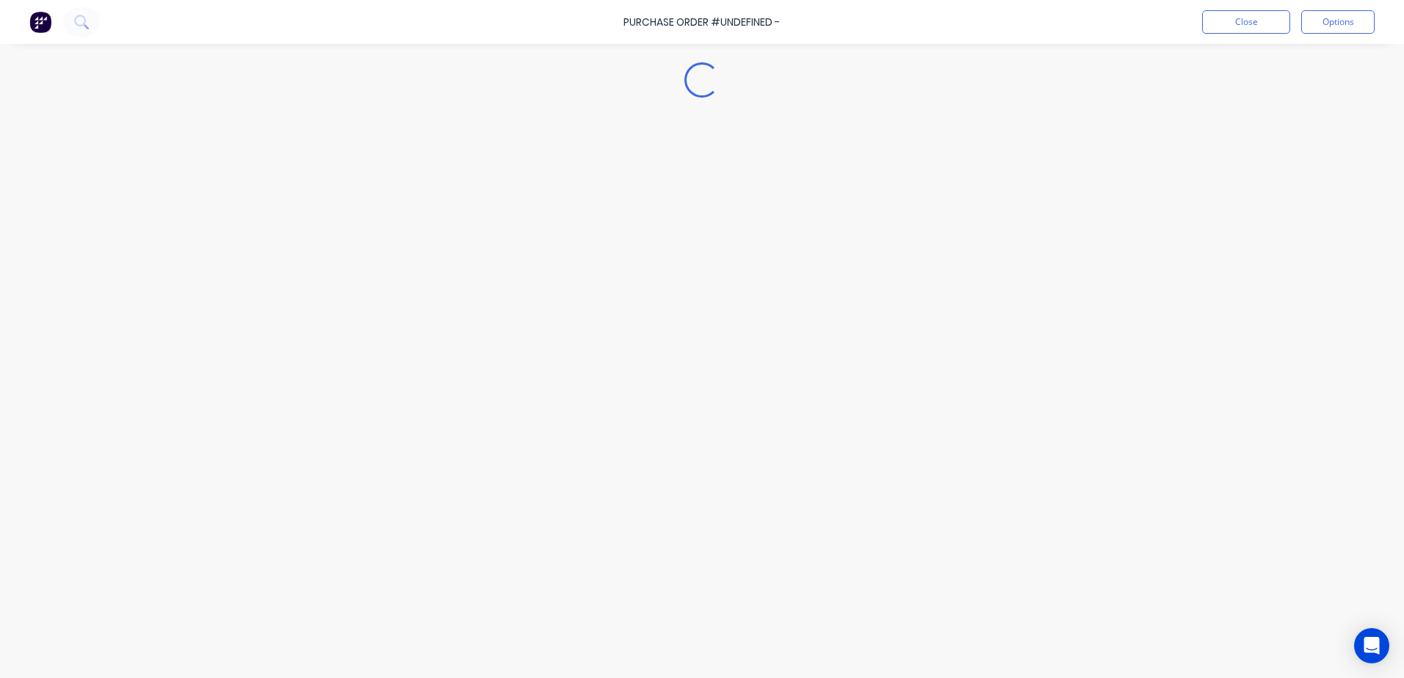
type textarea "x"
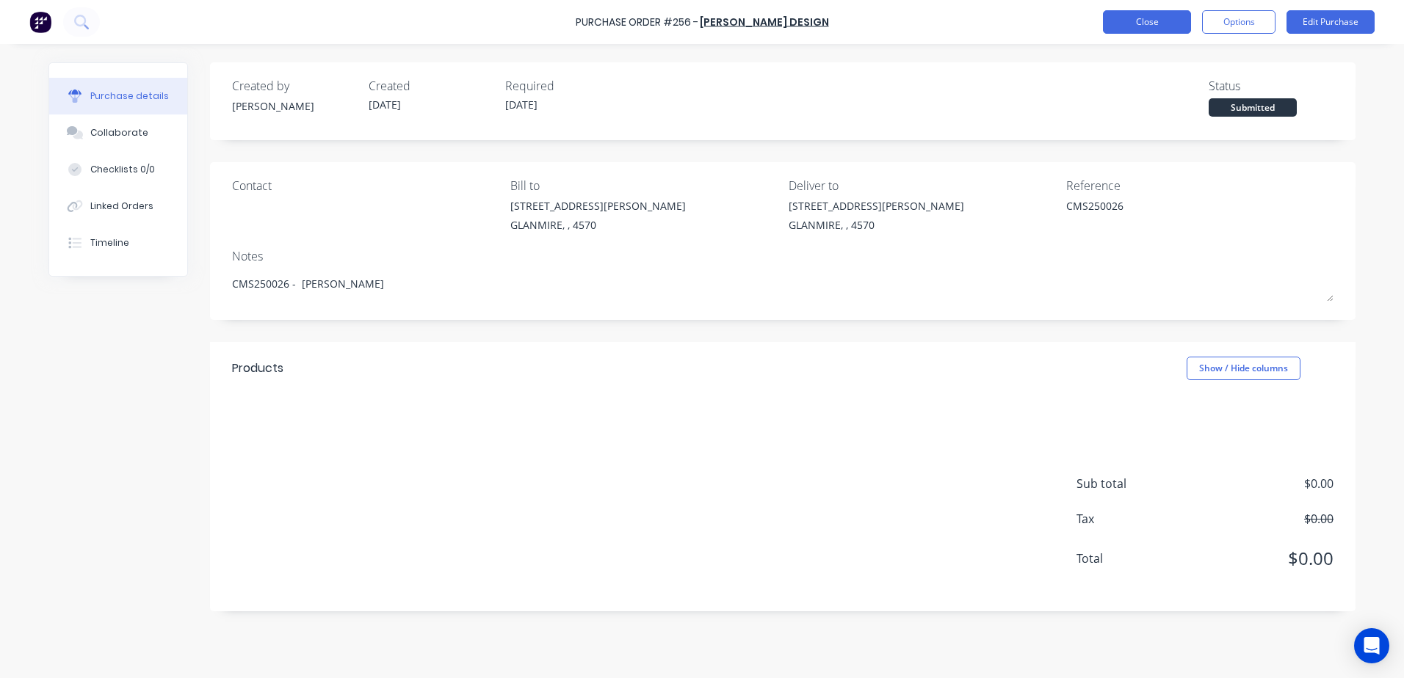
click at [1121, 22] on button "Close" at bounding box center [1147, 21] width 88 height 23
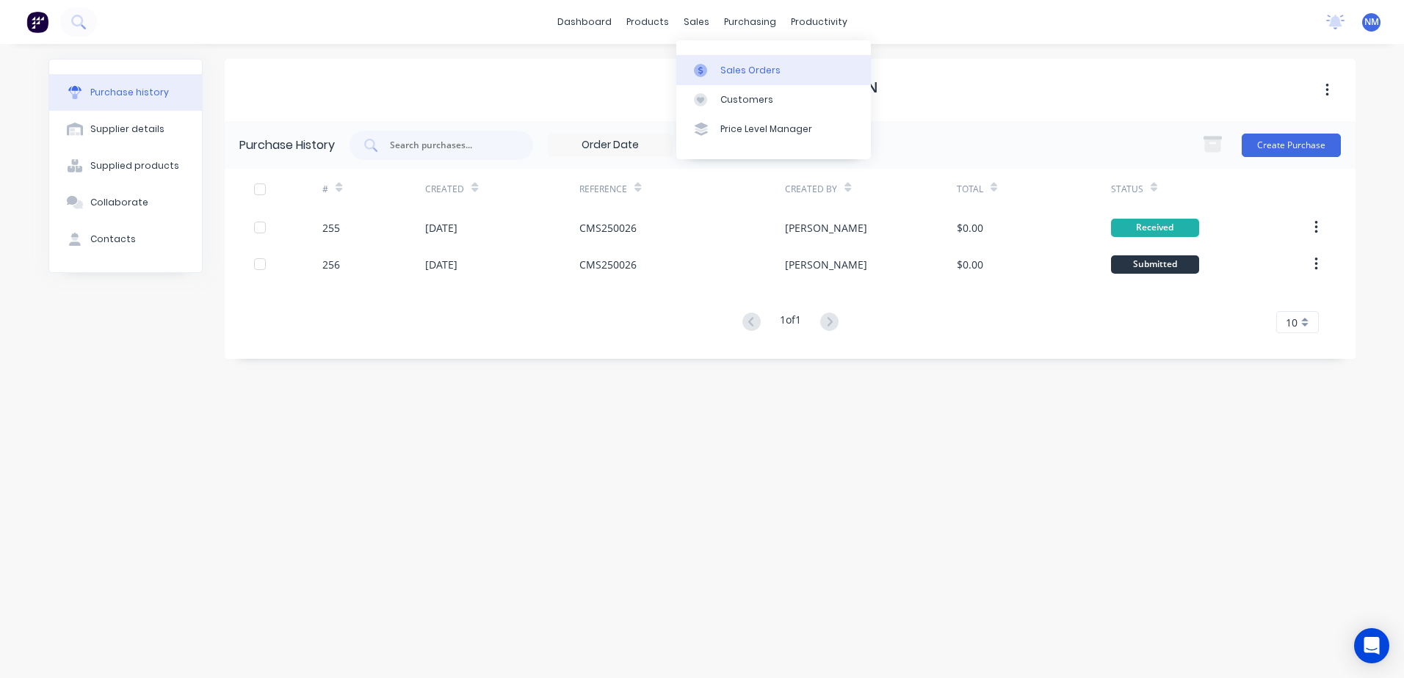
click at [736, 64] on div "Sales Orders" at bounding box center [750, 70] width 60 height 13
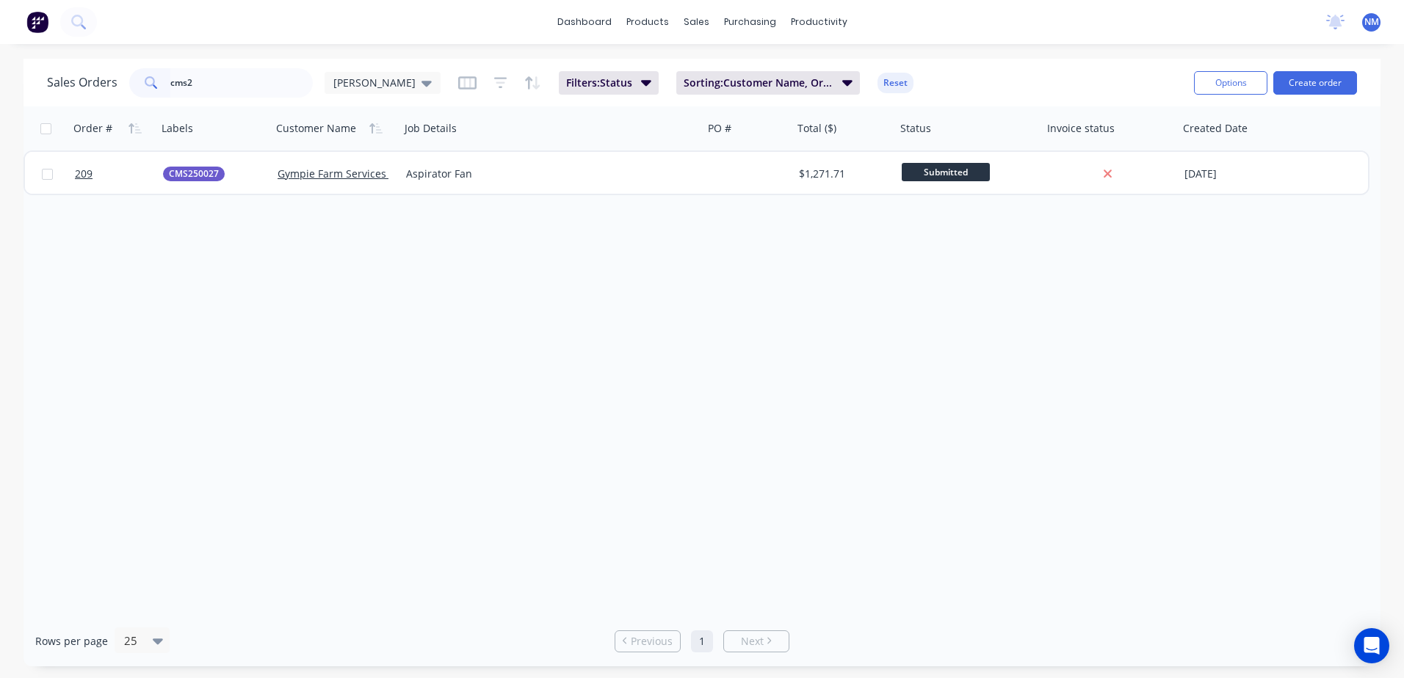
type input "cms2"
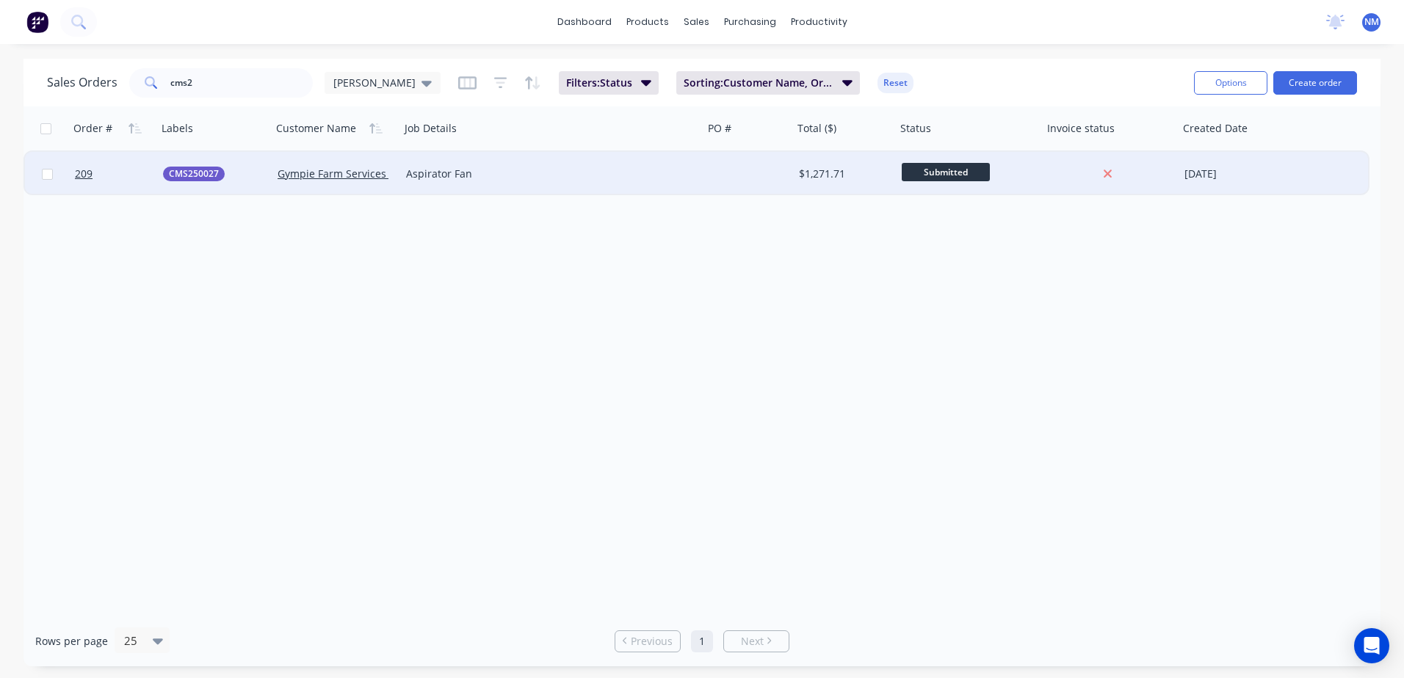
click at [724, 176] on div at bounding box center [748, 174] width 90 height 44
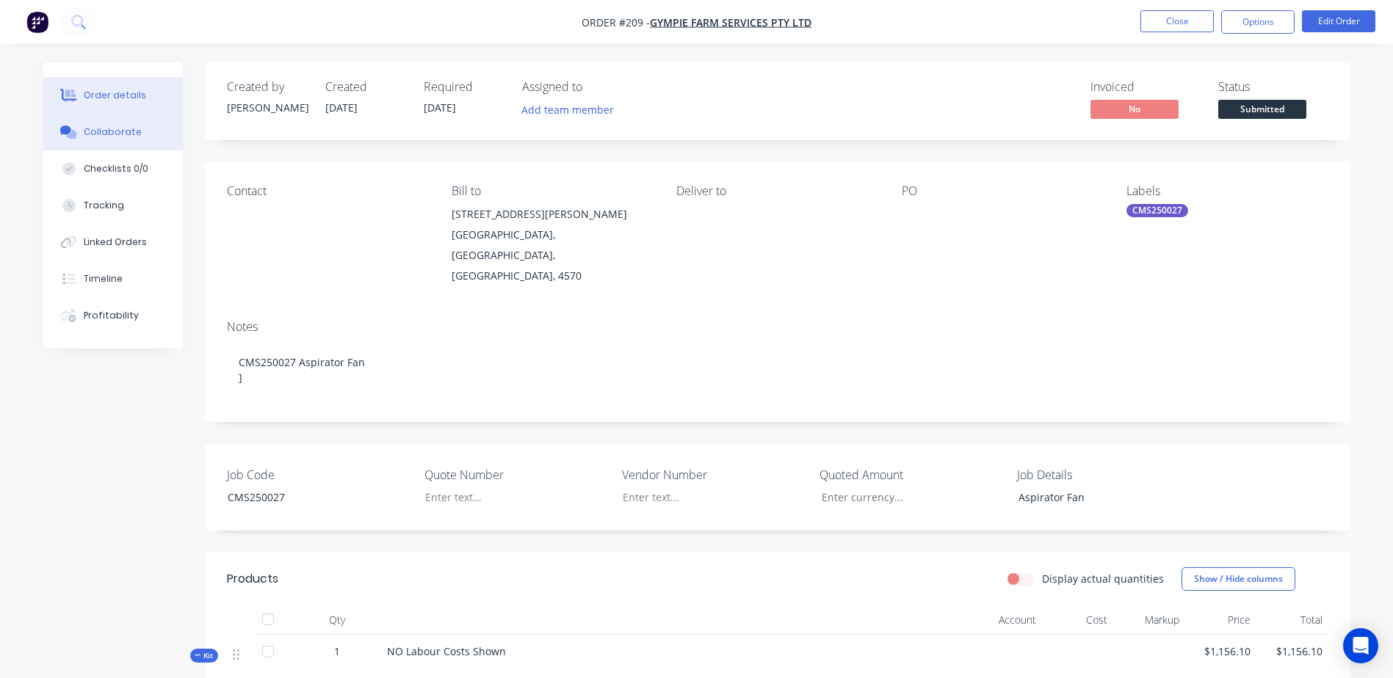
click at [122, 138] on div "Collaborate" at bounding box center [113, 132] width 58 height 13
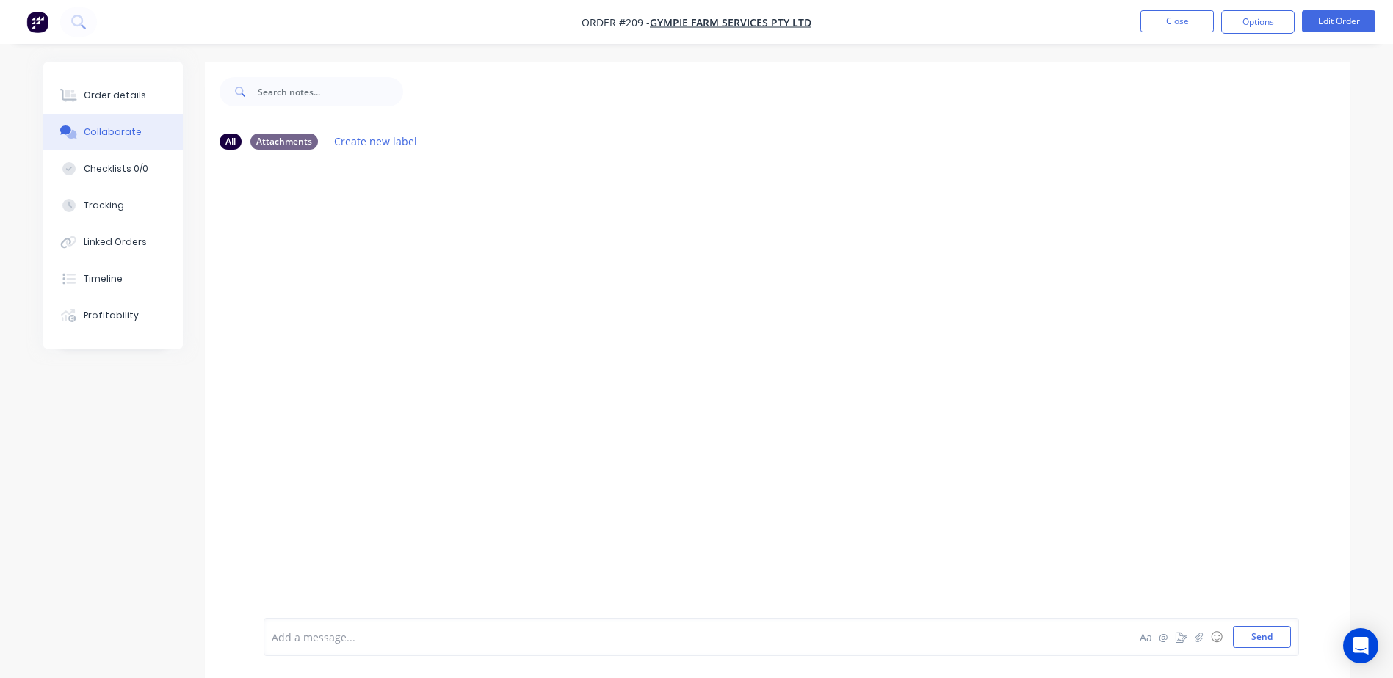
click at [288, 650] on div "Add a message... Aa @ ☺ Send" at bounding box center [781, 637] width 1035 height 38
click at [289, 639] on div at bounding box center [653, 637] width 763 height 15
click at [1168, 25] on button "Close" at bounding box center [1176, 21] width 73 height 22
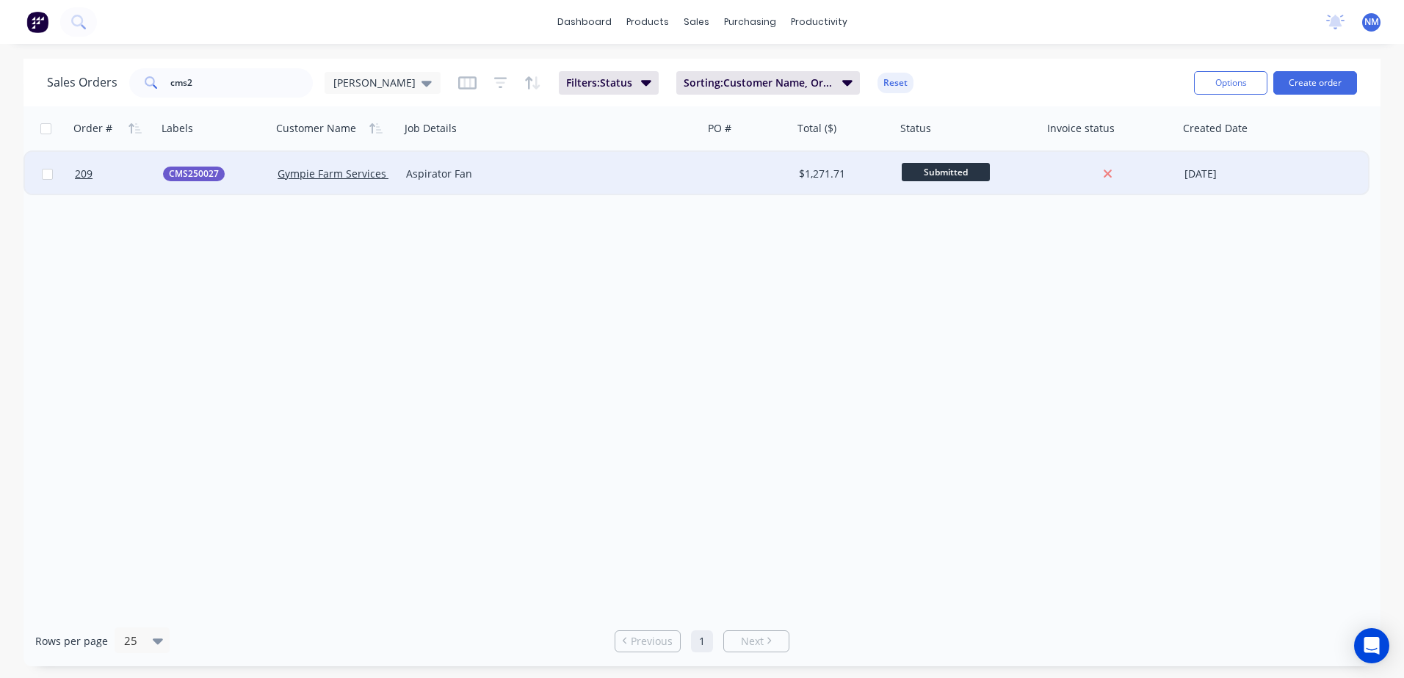
click at [725, 174] on div at bounding box center [748, 174] width 90 height 44
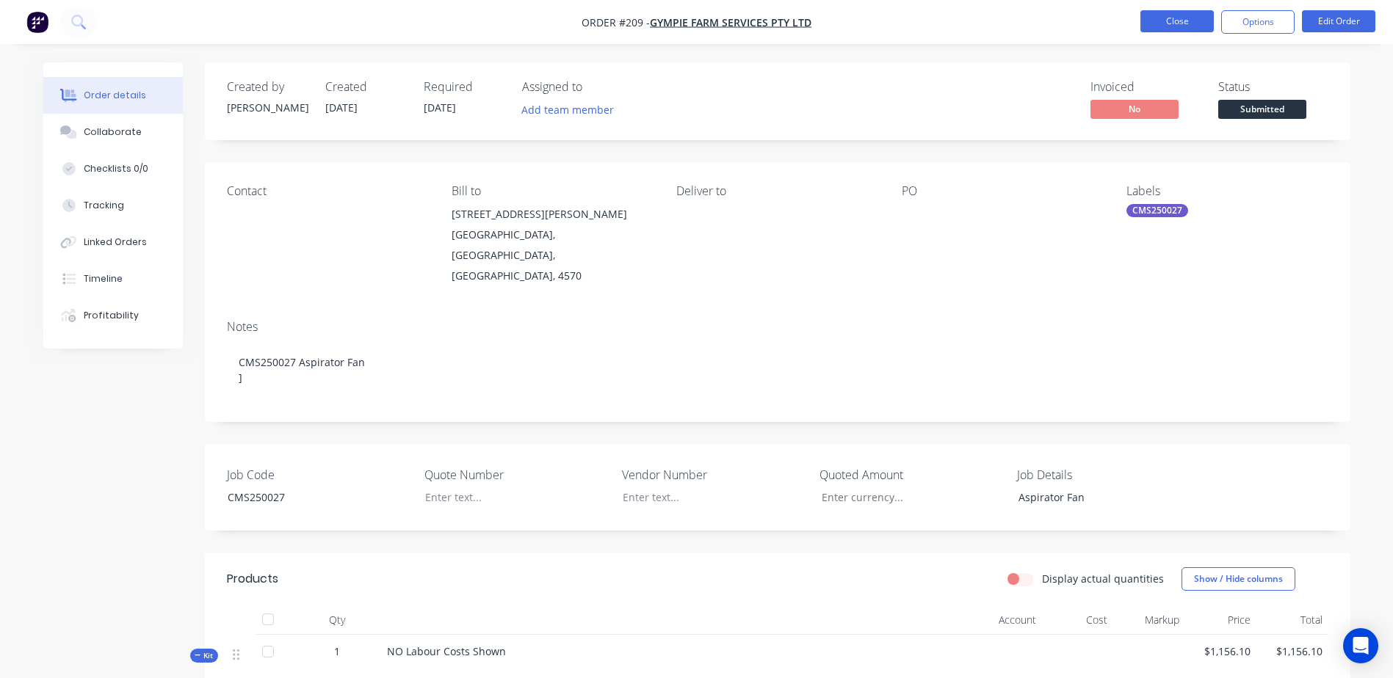
click at [1149, 21] on button "Close" at bounding box center [1176, 21] width 73 height 22
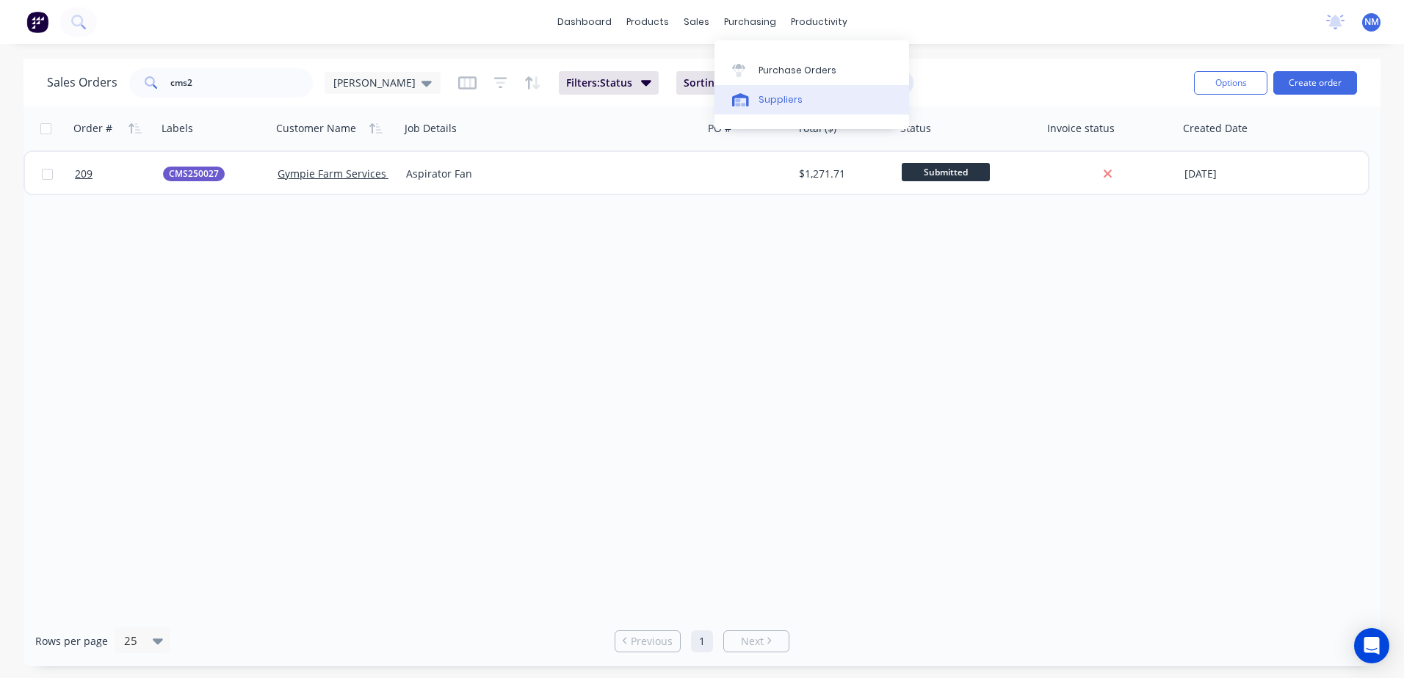
click at [804, 104] on link "Suppliers" at bounding box center [811, 99] width 195 height 29
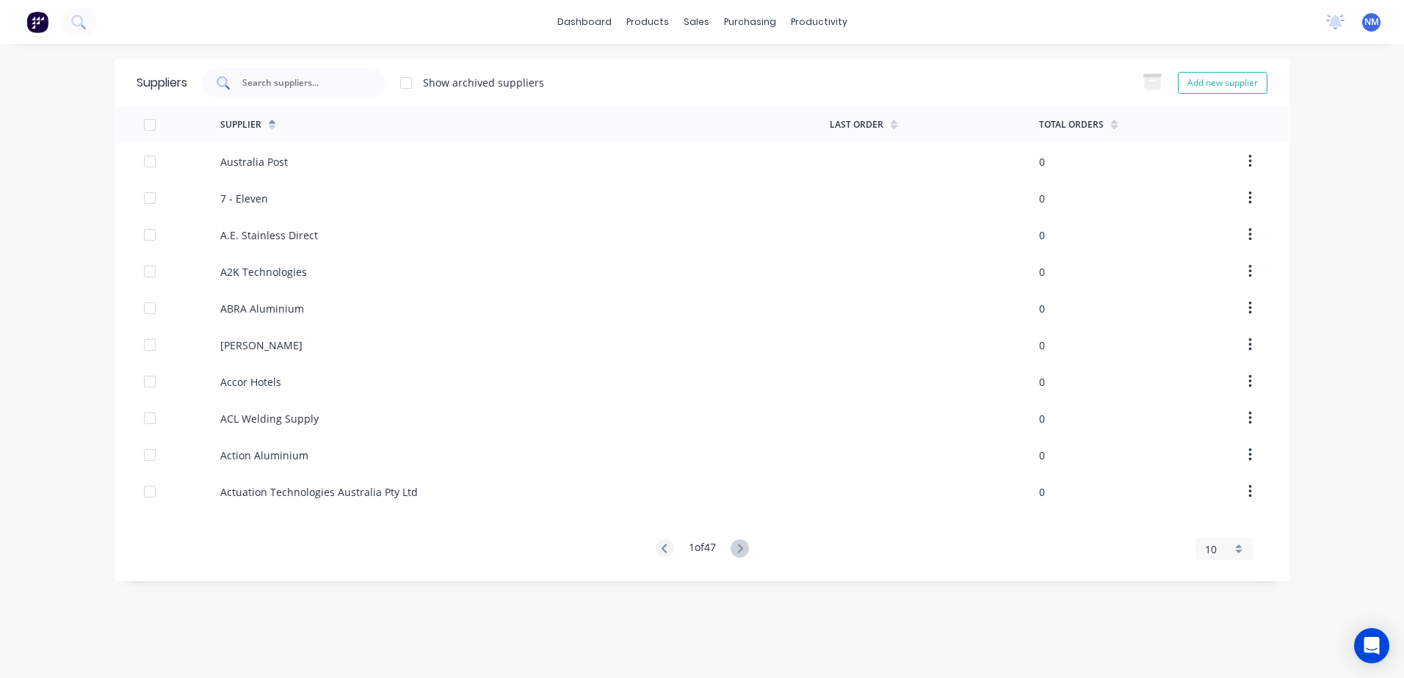
click at [259, 91] on div at bounding box center [294, 82] width 184 height 29
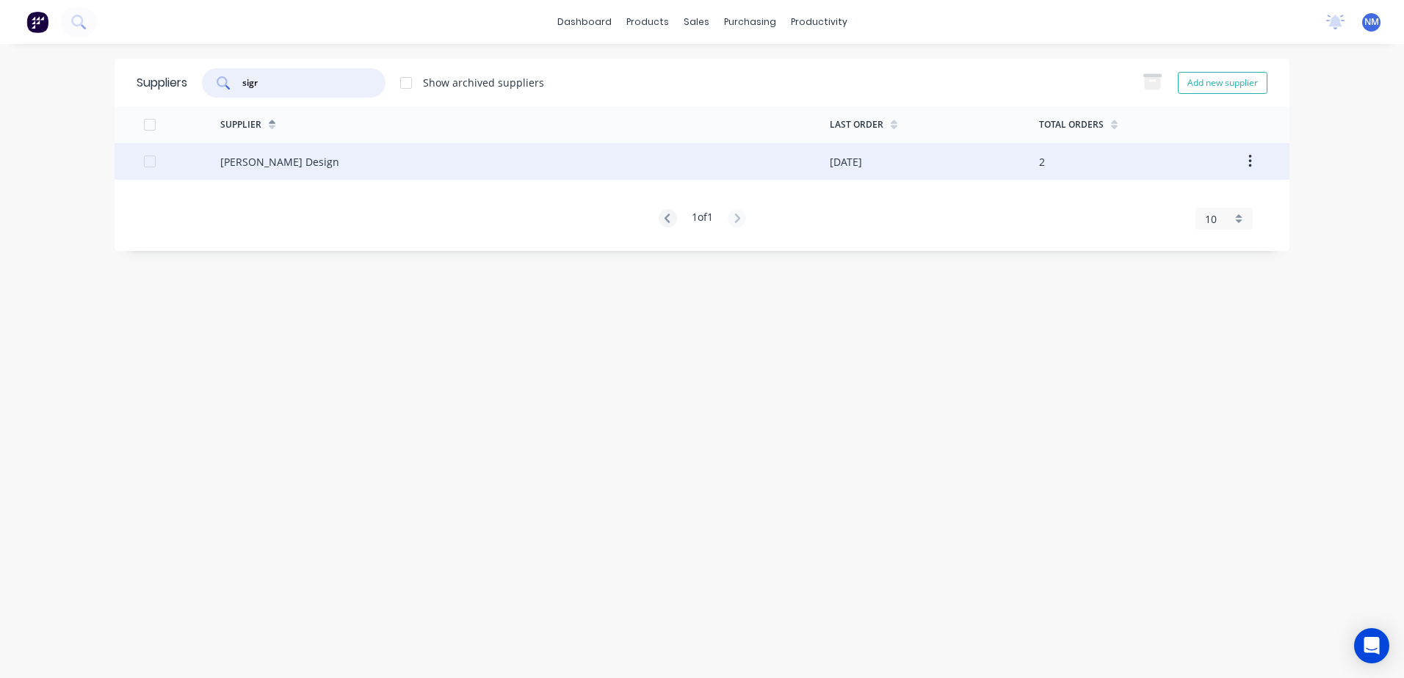
type input "sigr"
click at [324, 161] on div "[PERSON_NAME] Design" at bounding box center [524, 161] width 609 height 37
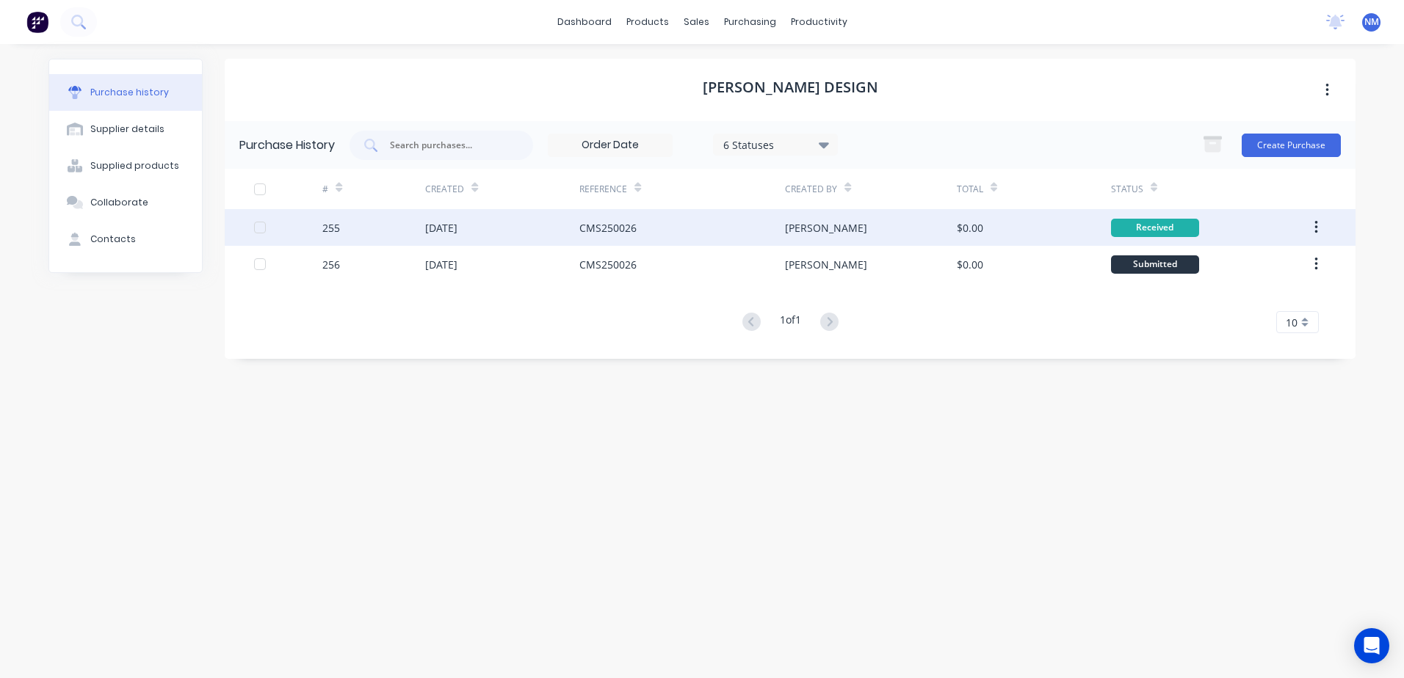
click at [700, 234] on div "CMS250026" at bounding box center [682, 227] width 206 height 37
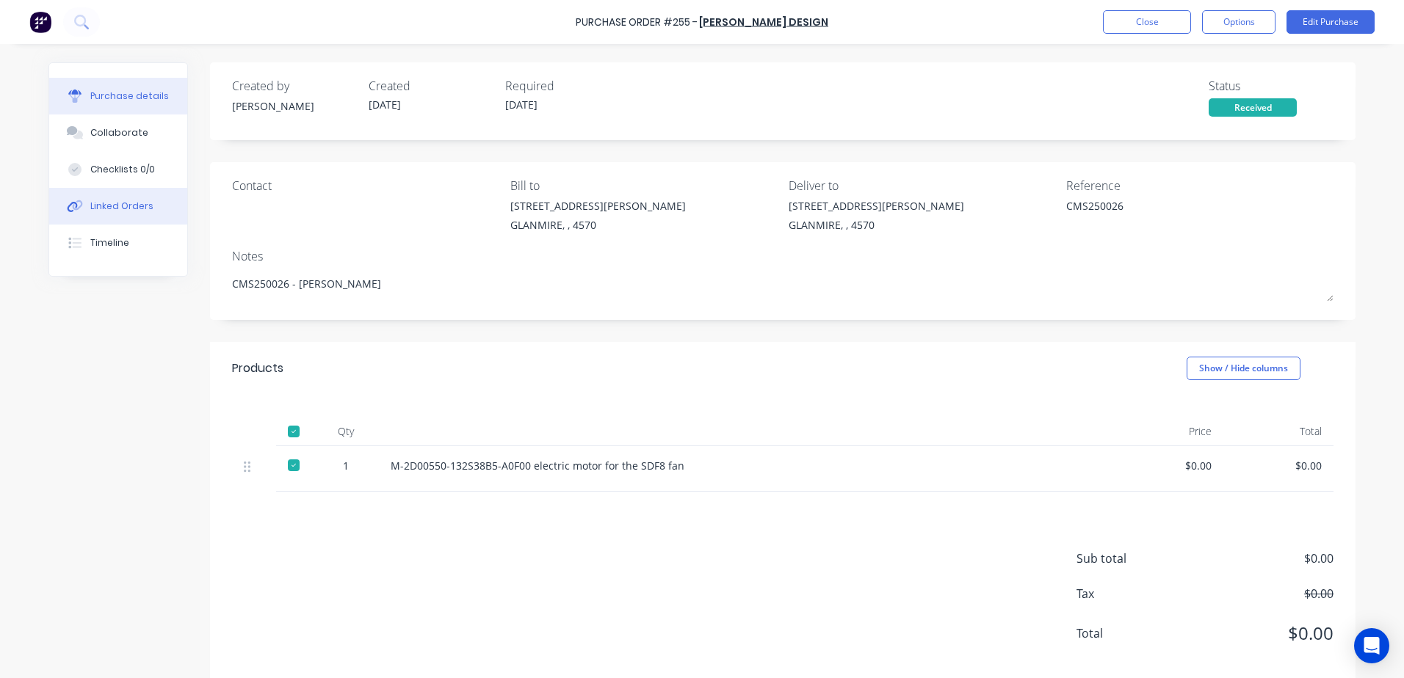
click at [123, 201] on div "Linked Orders" at bounding box center [121, 206] width 63 height 13
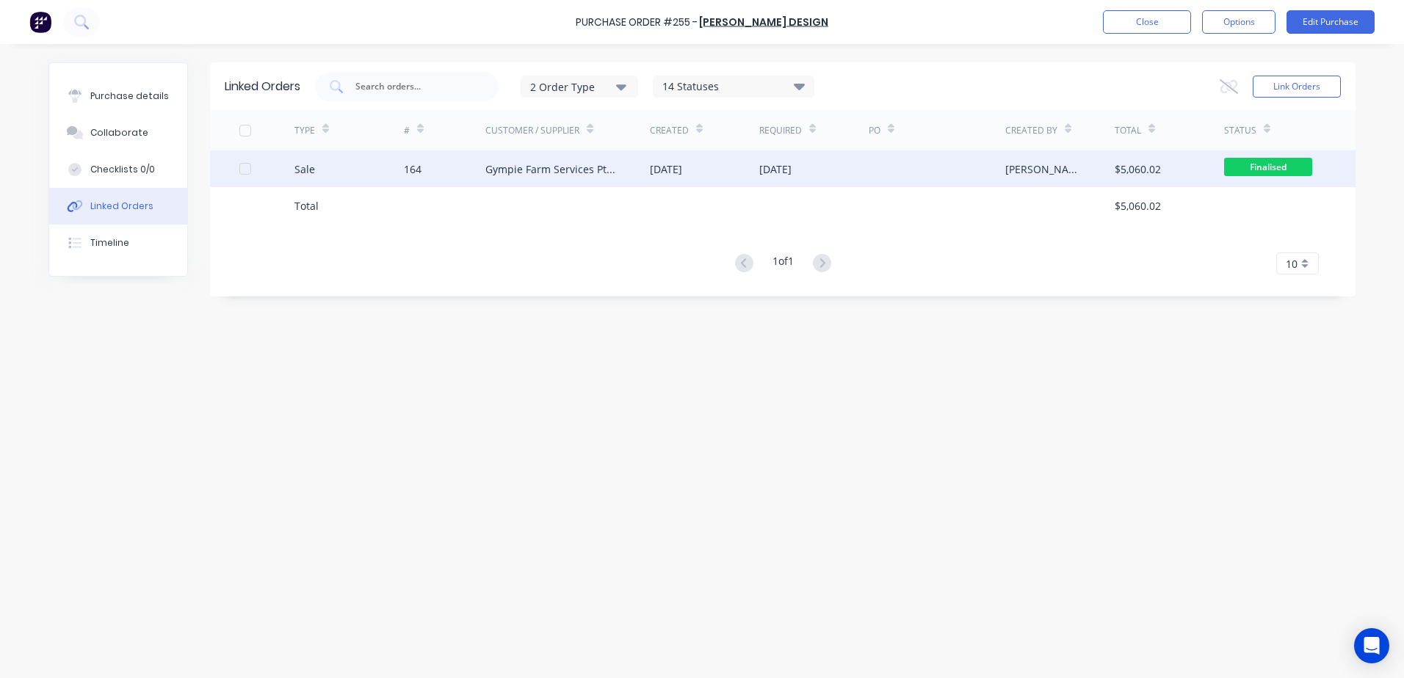
click at [937, 170] on div at bounding box center [936, 168] width 137 height 37
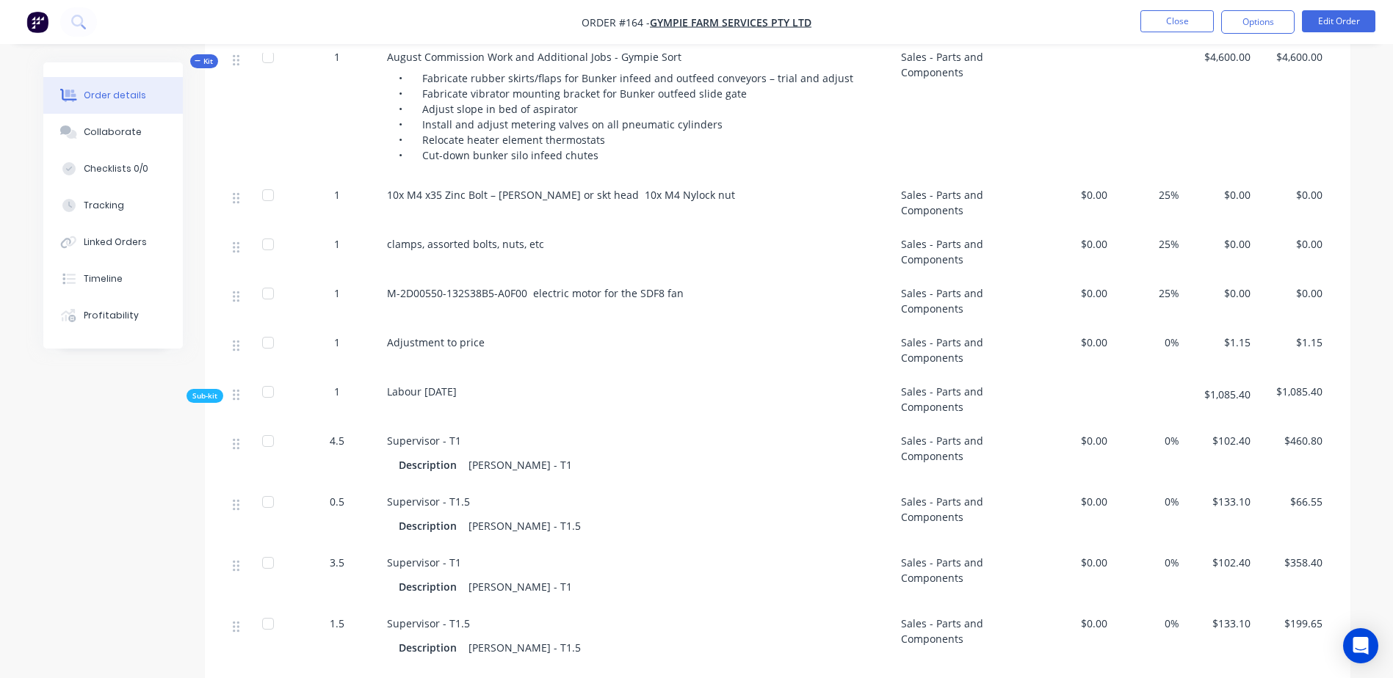
scroll to position [587, 0]
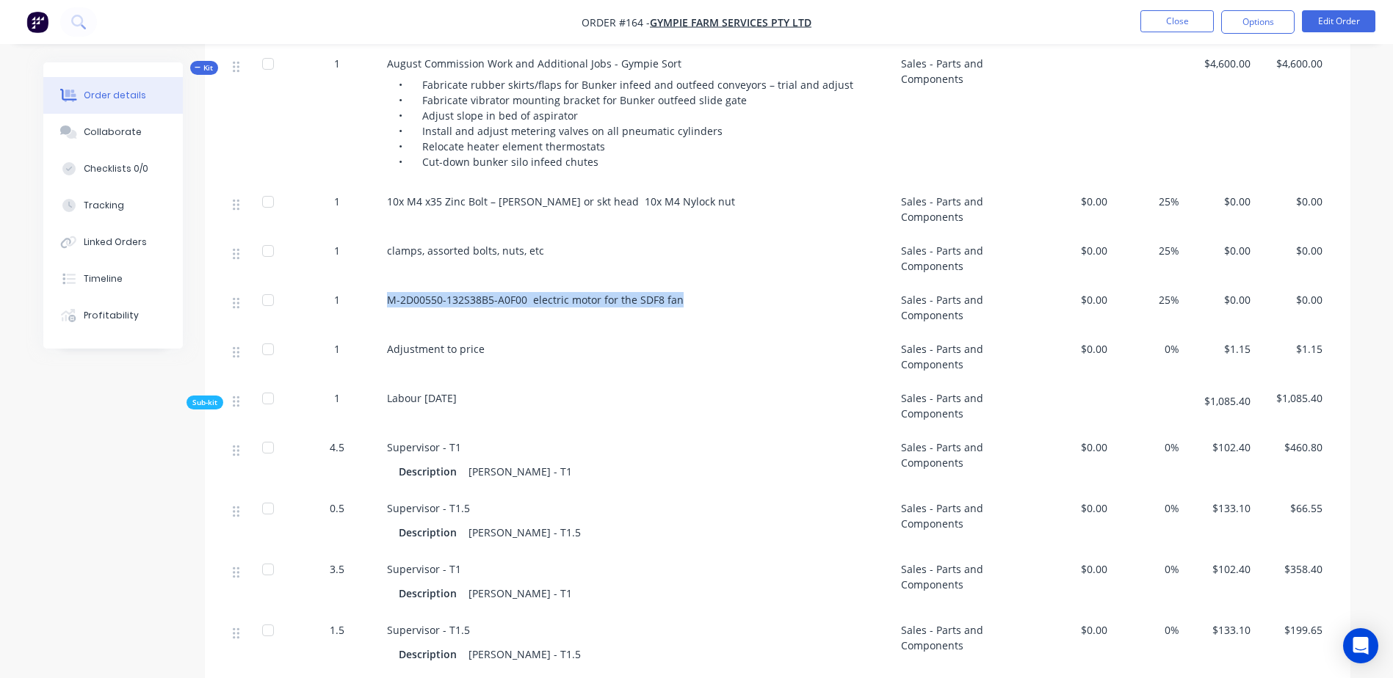
drag, startPoint x: 699, startPoint y: 280, endPoint x: 390, endPoint y: 286, distance: 309.1
click at [390, 292] on div "M-2D00550-132S38B5-A0F00 electric motor for the SDF8 fan" at bounding box center [638, 299] width 502 height 15
drag, startPoint x: 390, startPoint y: 286, endPoint x: 461, endPoint y: 285, distance: 71.2
copy span "M-2D00550-132S38B5-A0F00 electric motor for the SDF8 fan"
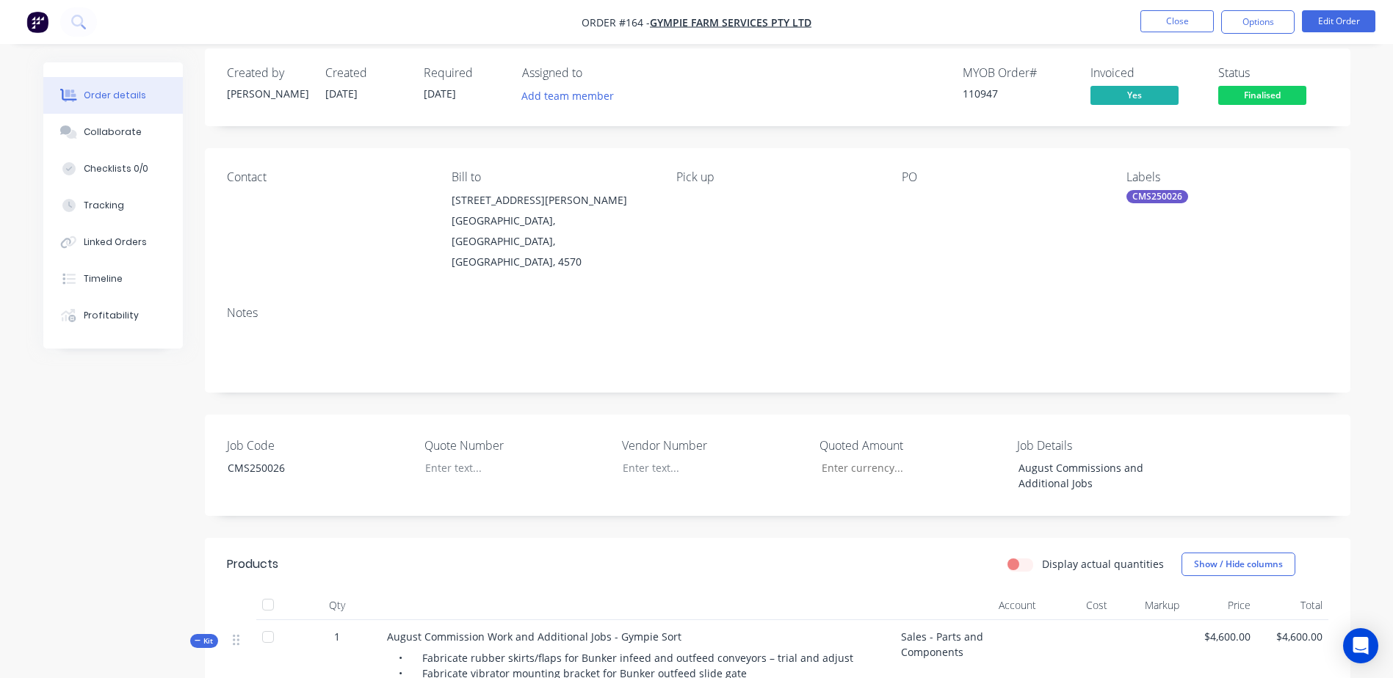
scroll to position [0, 0]
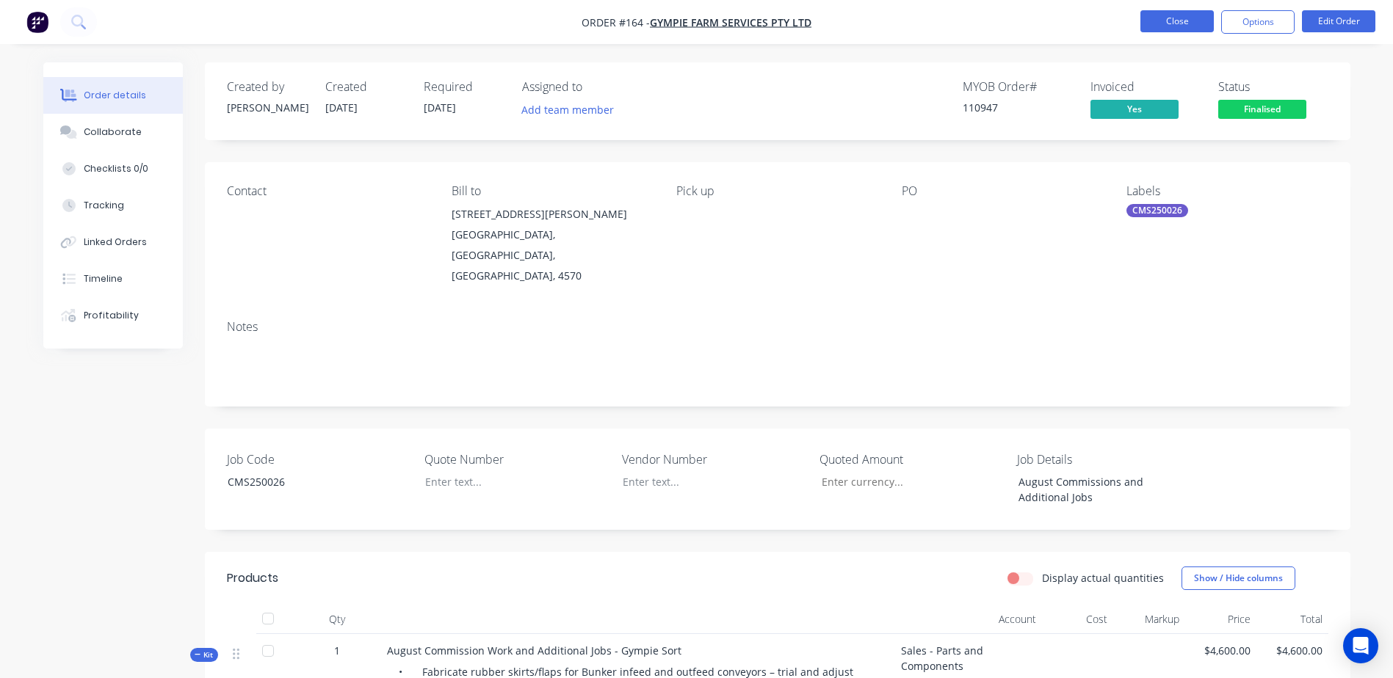
click at [1158, 15] on button "Close" at bounding box center [1176, 21] width 73 height 22
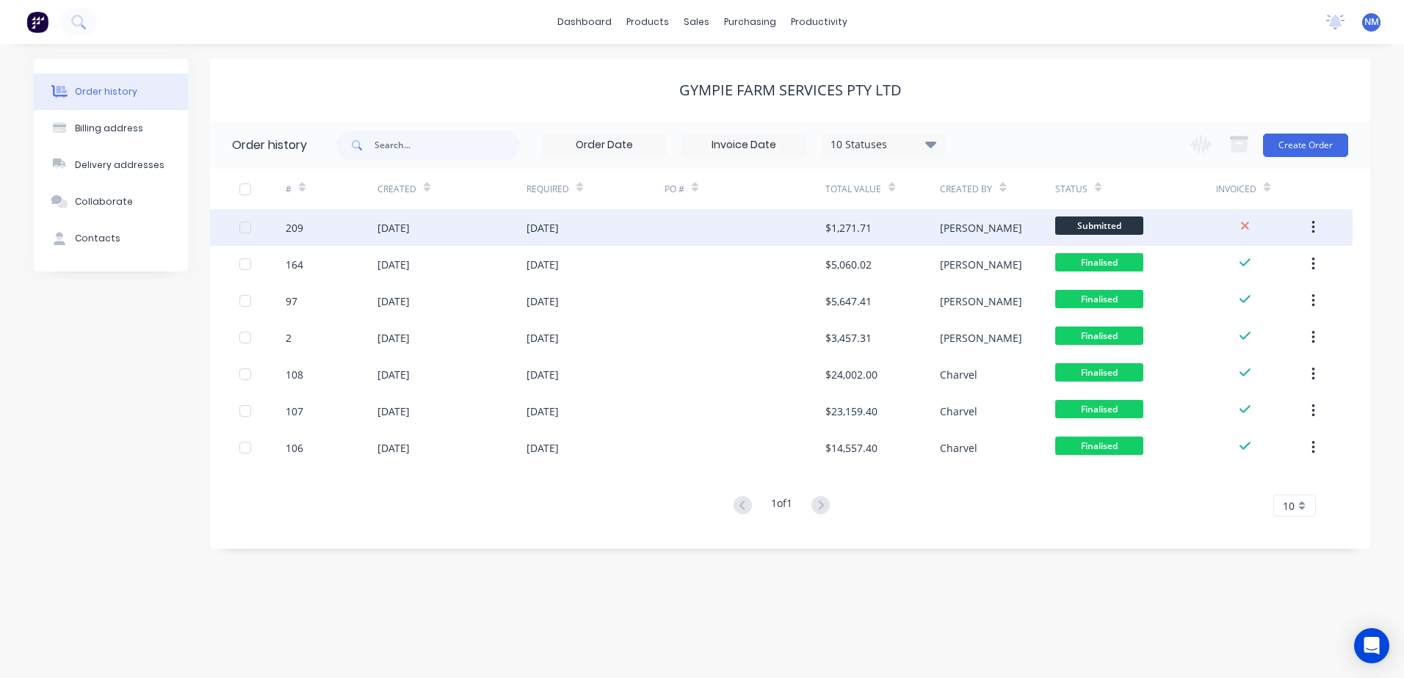
click at [634, 223] on div "[DATE]" at bounding box center [595, 227] width 138 height 37
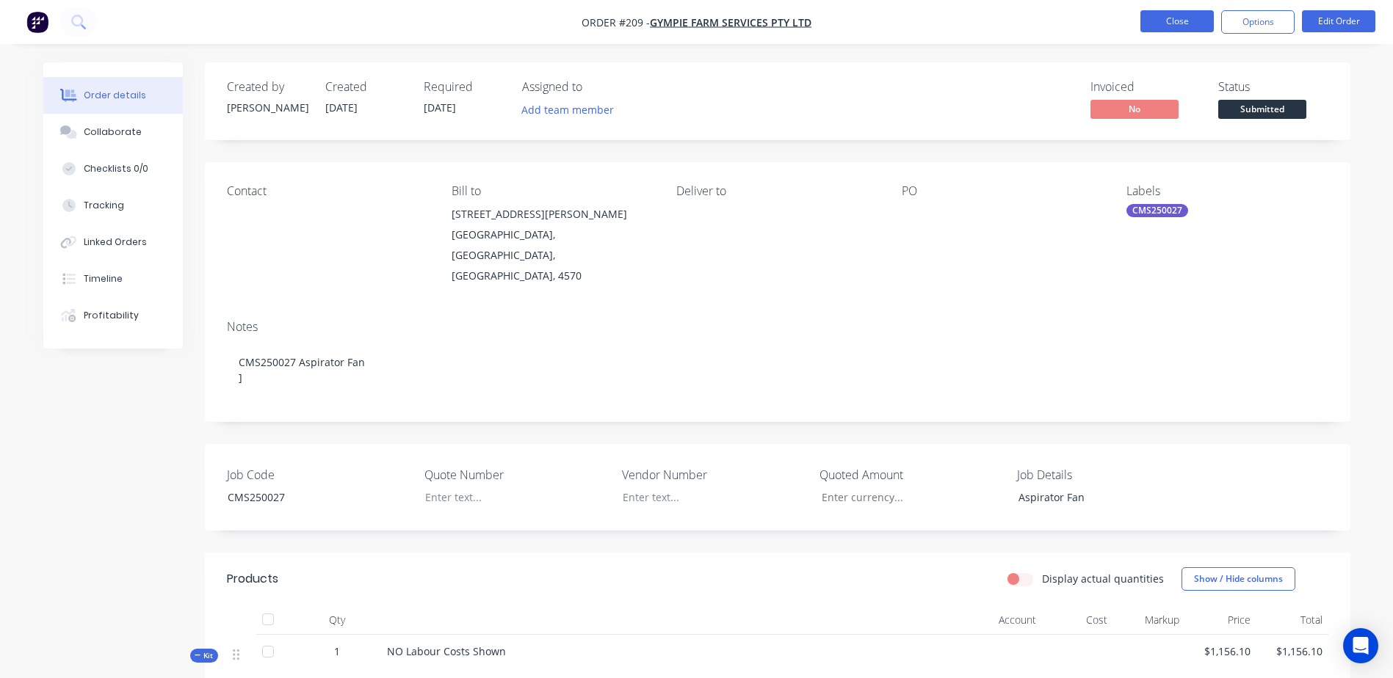
click at [1153, 30] on button "Close" at bounding box center [1176, 21] width 73 height 22
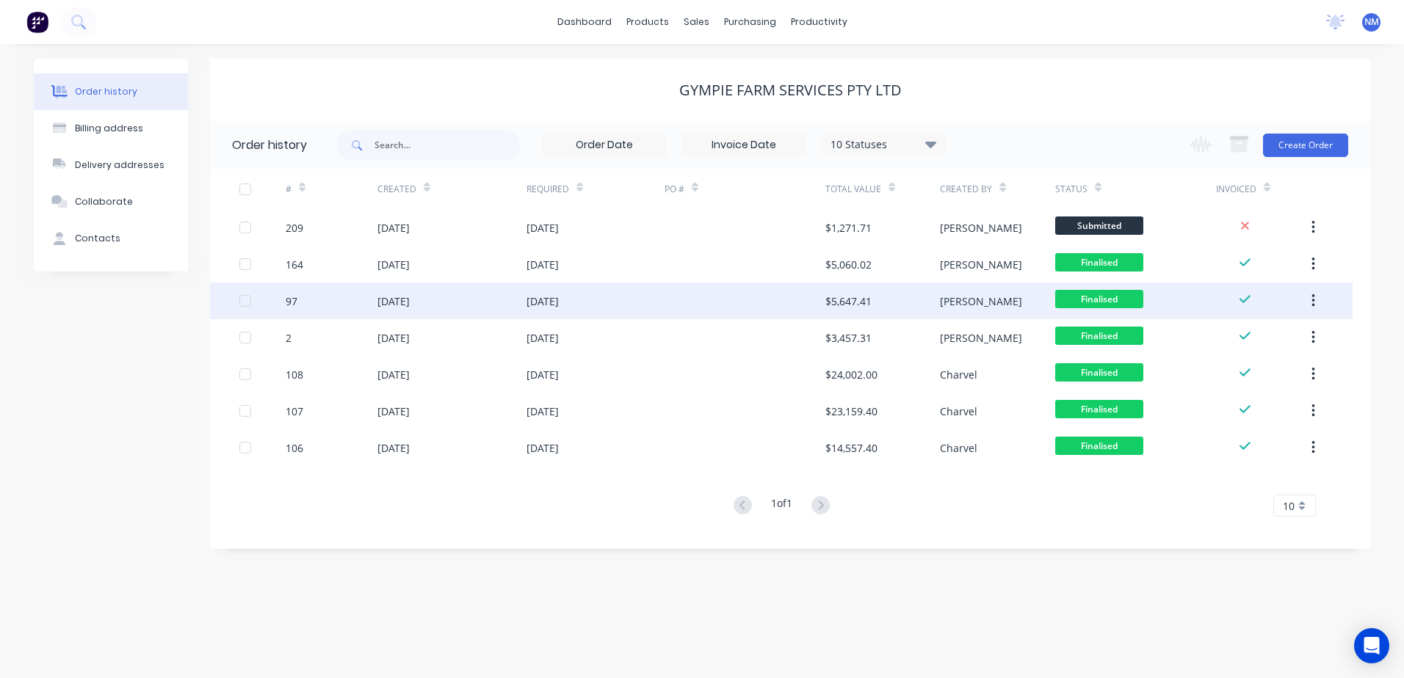
click at [591, 295] on div "[DATE]" at bounding box center [595, 301] width 138 height 37
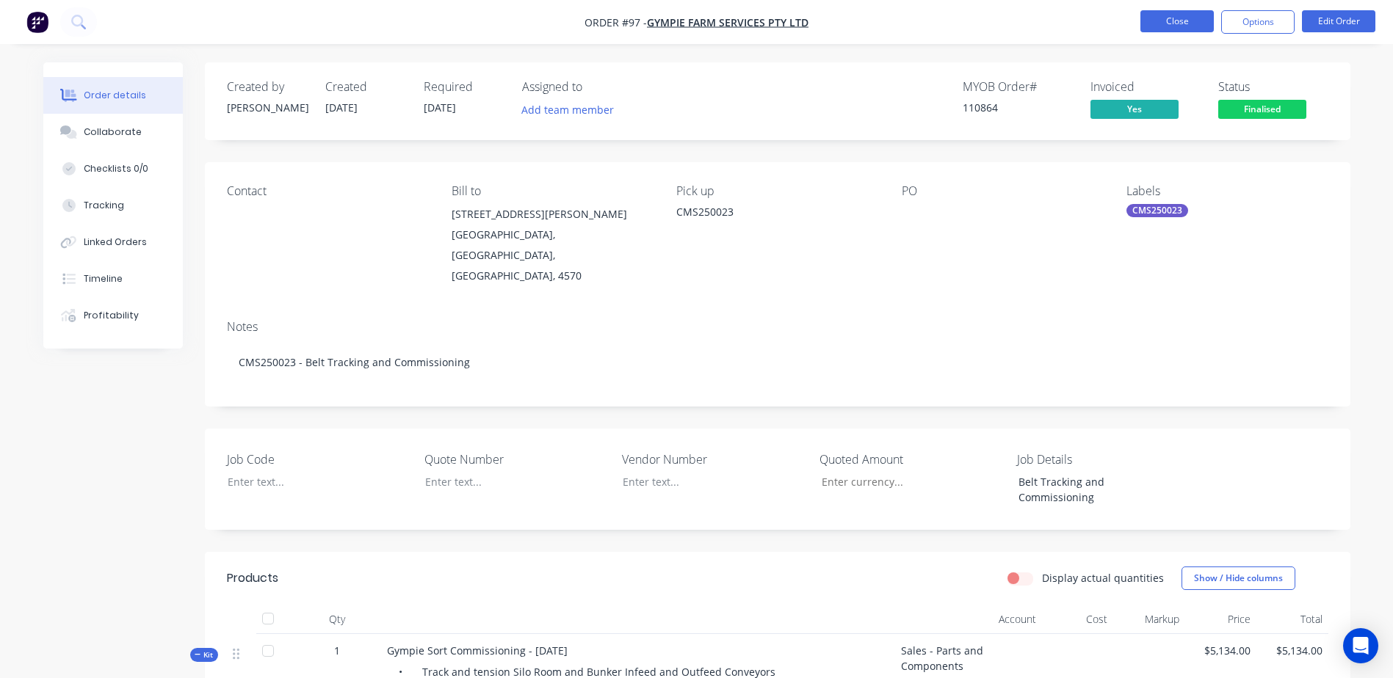
click at [1174, 24] on button "Close" at bounding box center [1176, 21] width 73 height 22
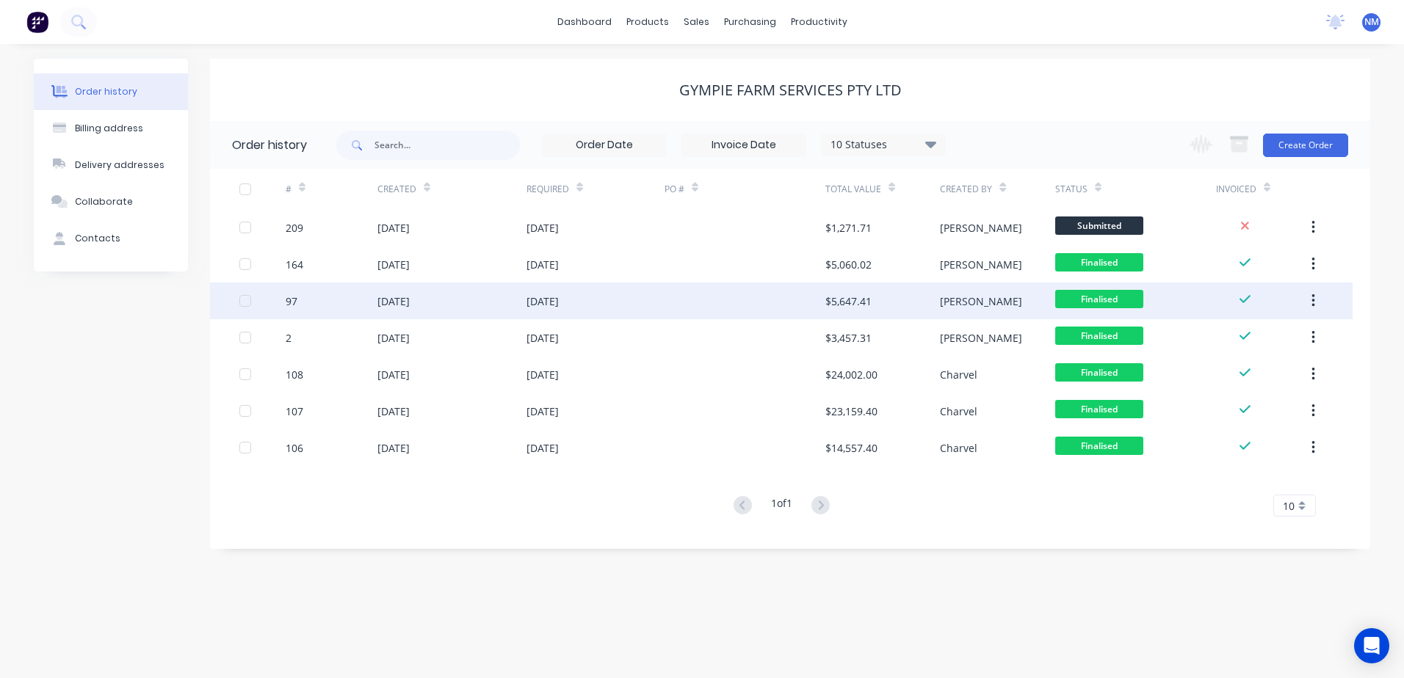
click at [559, 307] on div "[DATE]" at bounding box center [542, 301] width 32 height 15
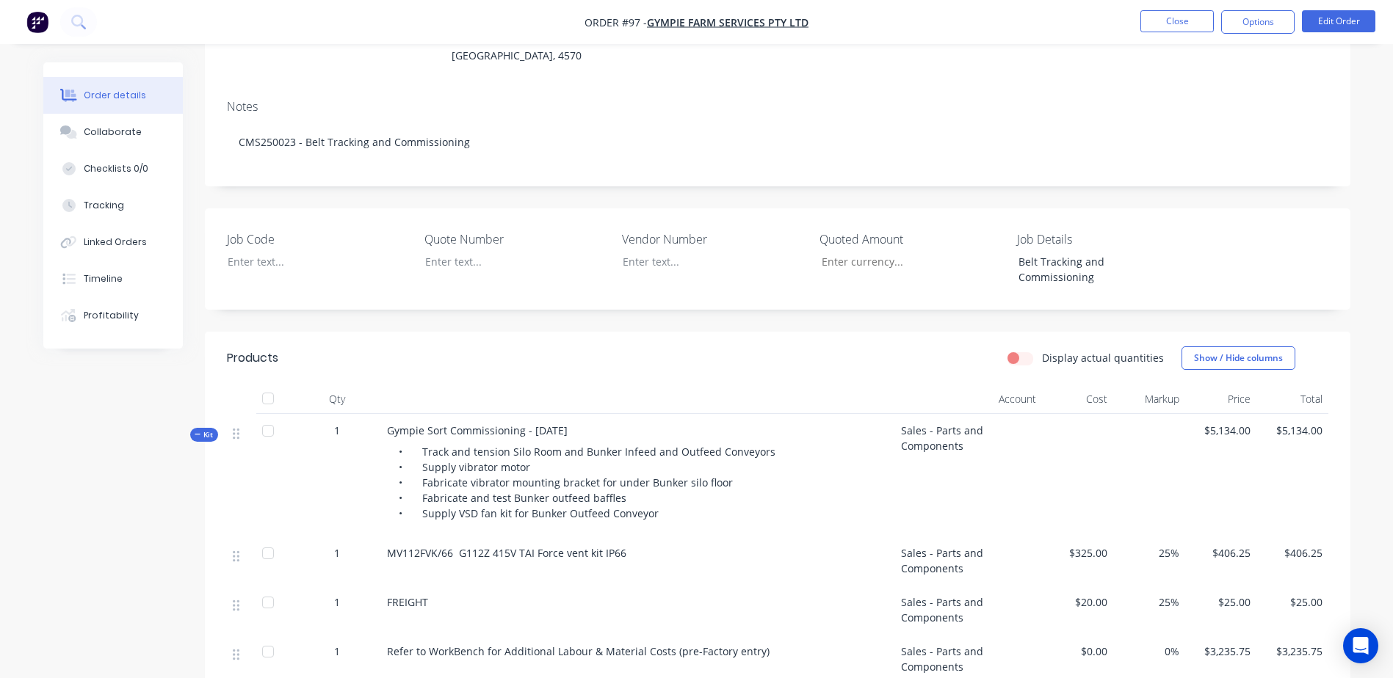
scroll to position [73, 0]
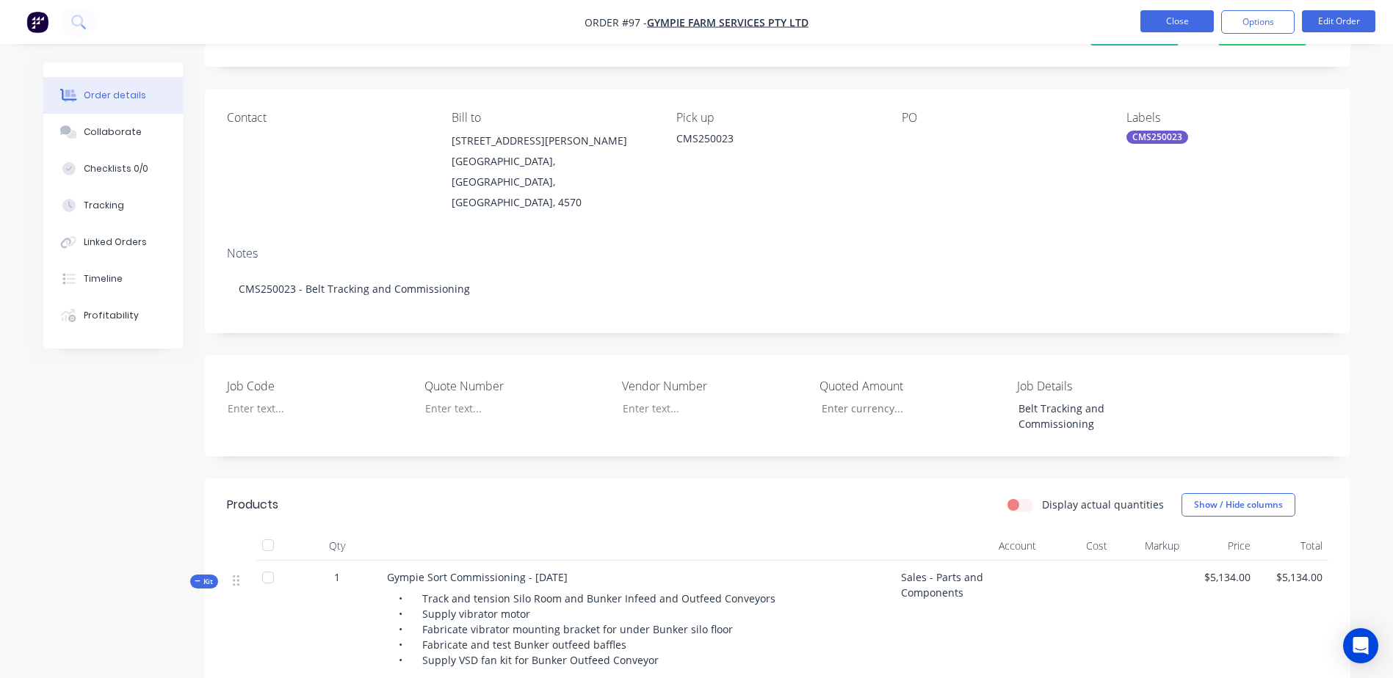
click at [1151, 24] on button "Close" at bounding box center [1176, 21] width 73 height 22
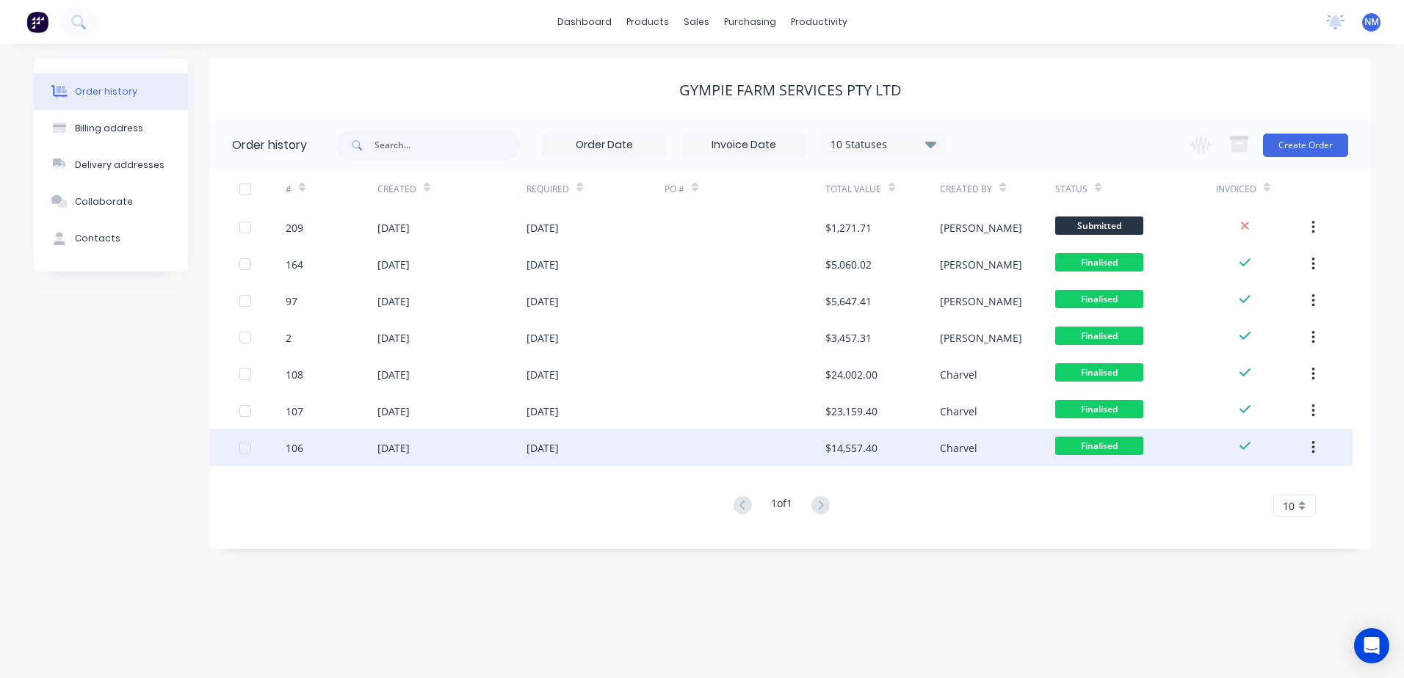
click at [617, 449] on div "[DATE]" at bounding box center [595, 447] width 138 height 37
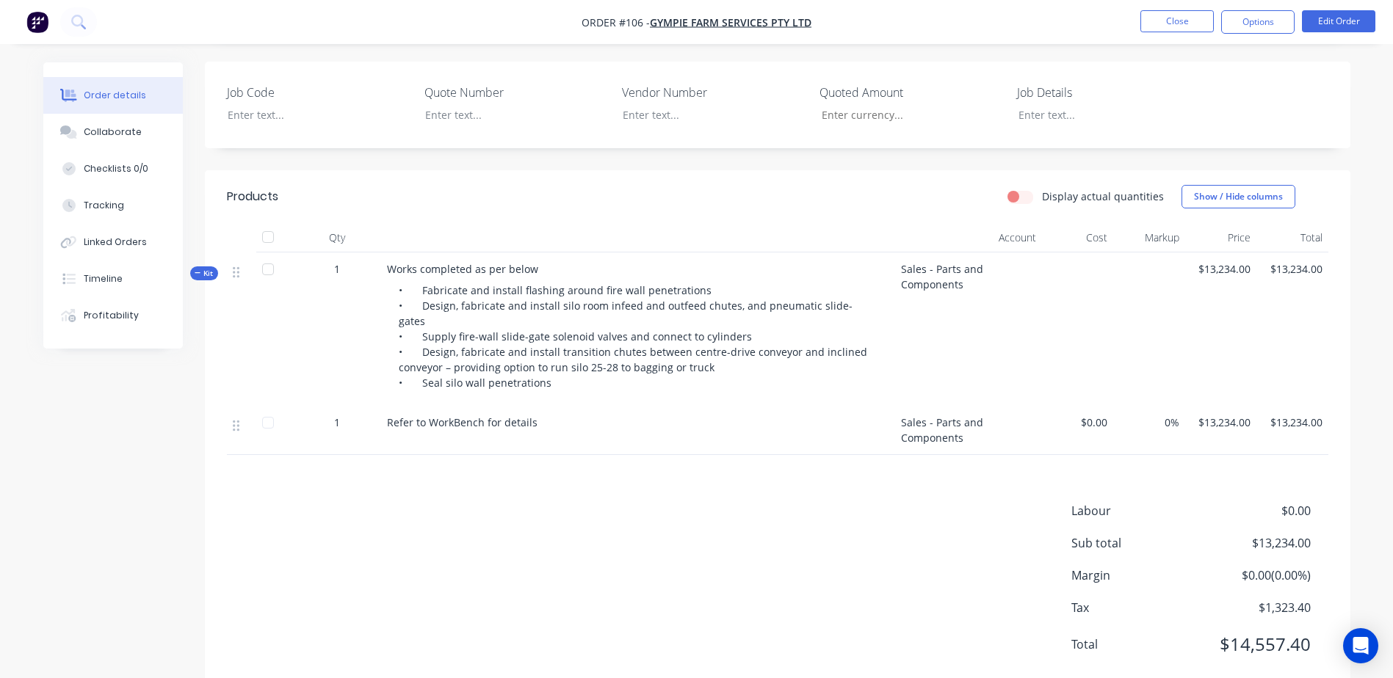
scroll to position [369, 0]
click at [1196, 14] on button "Close" at bounding box center [1176, 21] width 73 height 22
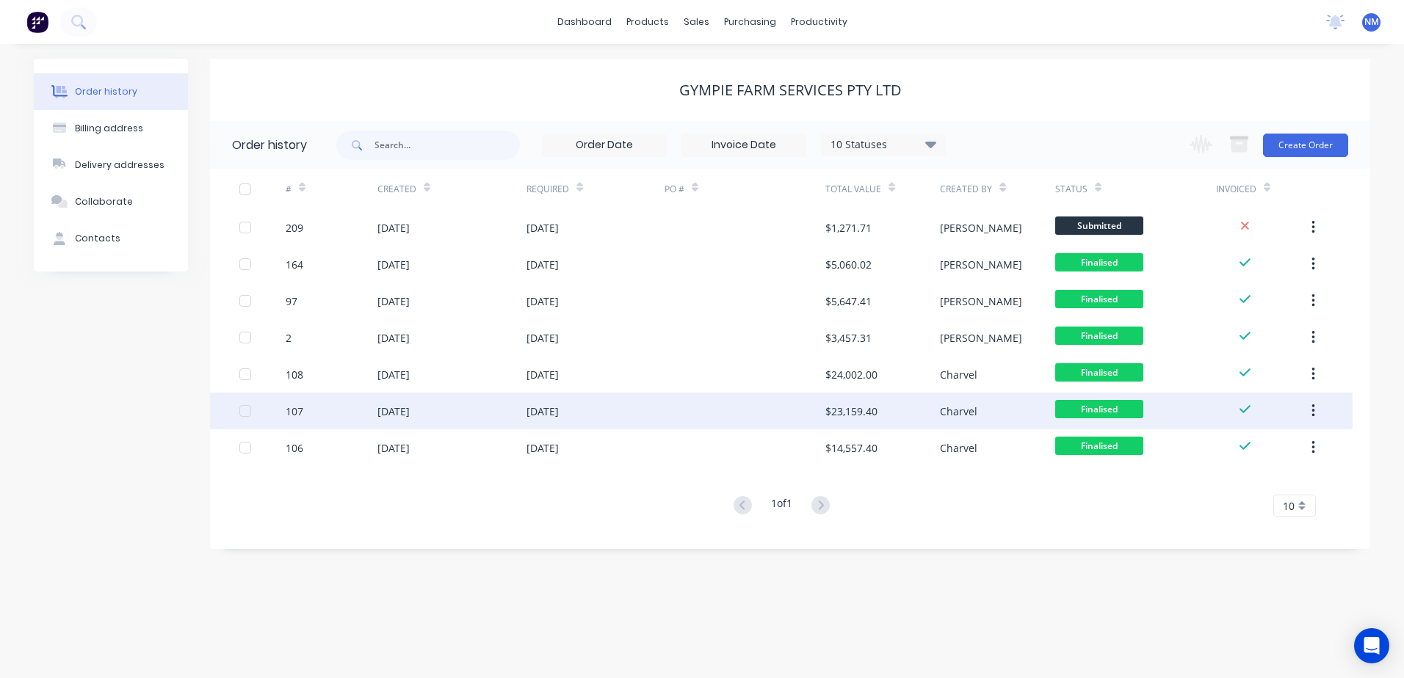
click at [532, 421] on div "[DATE]" at bounding box center [595, 411] width 138 height 37
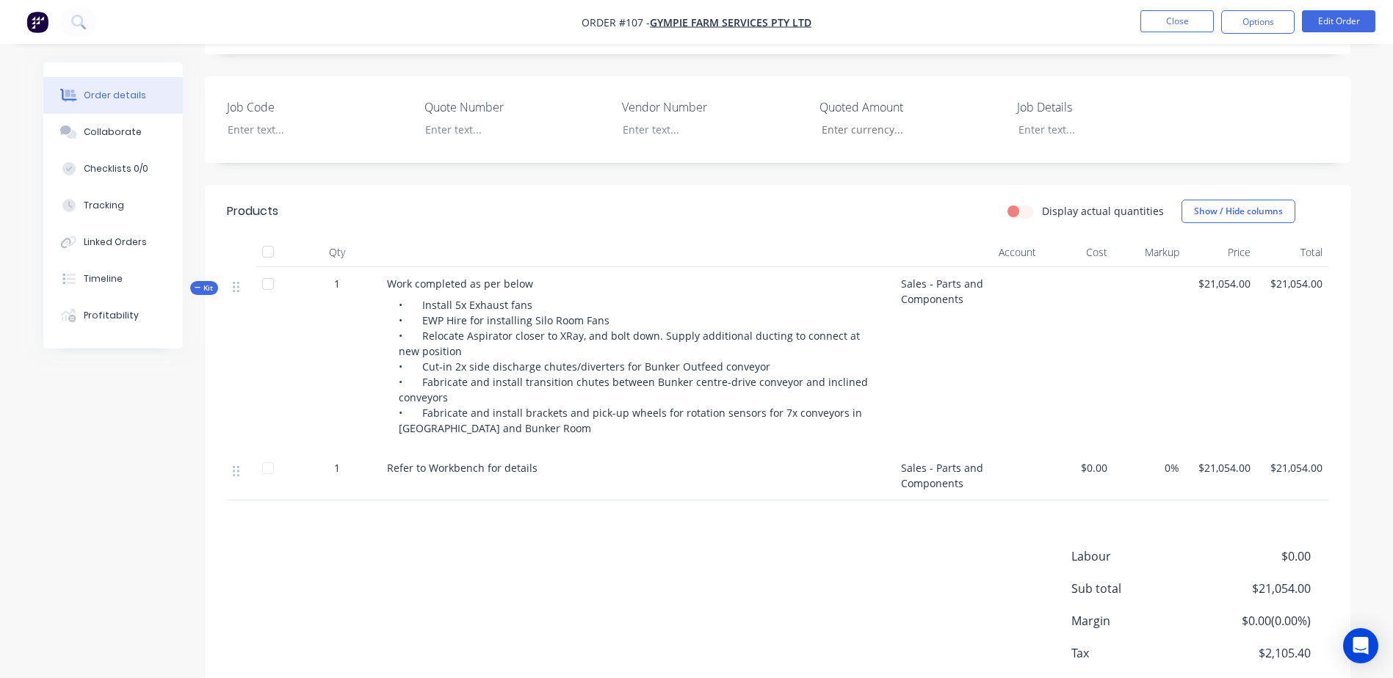
scroll to position [367, 0]
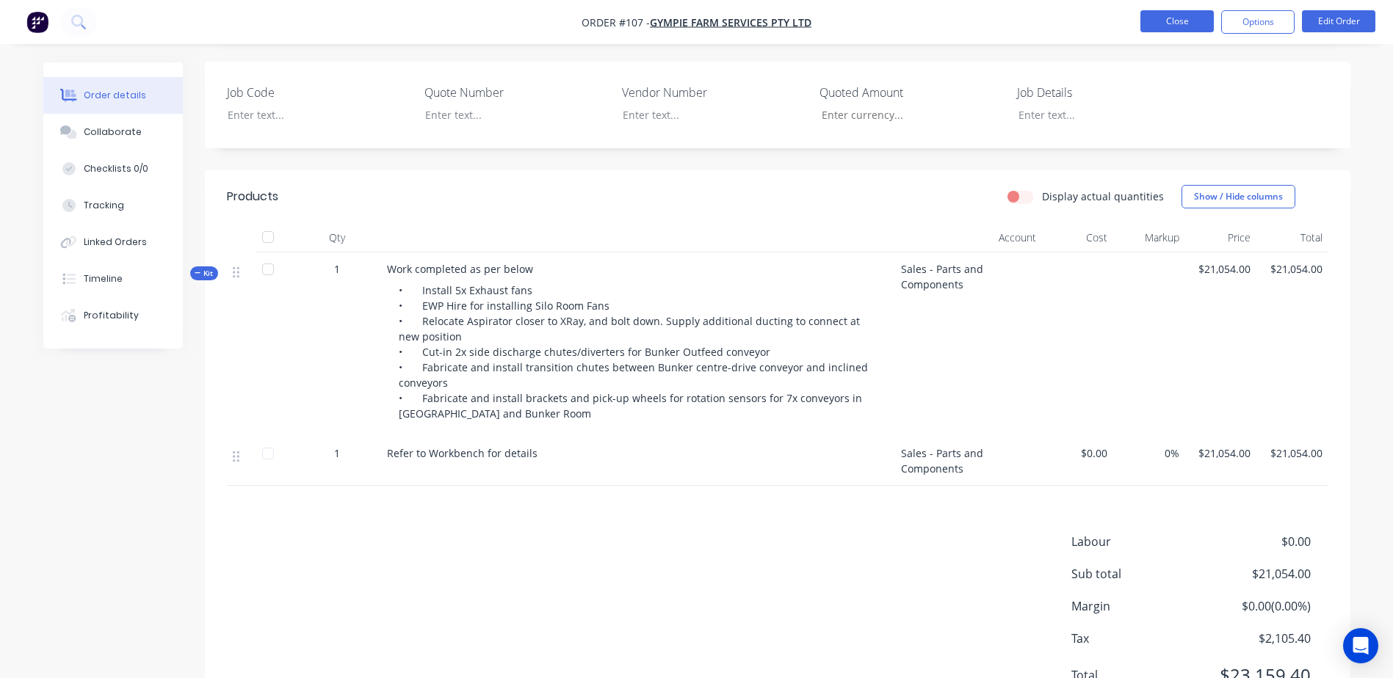
click at [1176, 12] on button "Close" at bounding box center [1176, 21] width 73 height 22
